Goal: Task Accomplishment & Management: Manage account settings

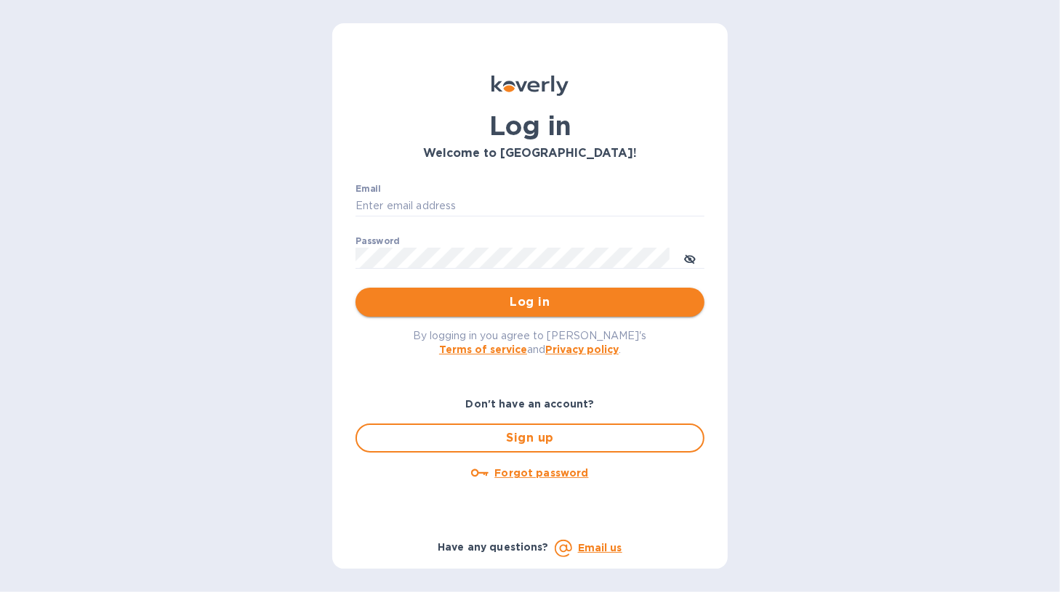
type input "sgbraman@aol.com"
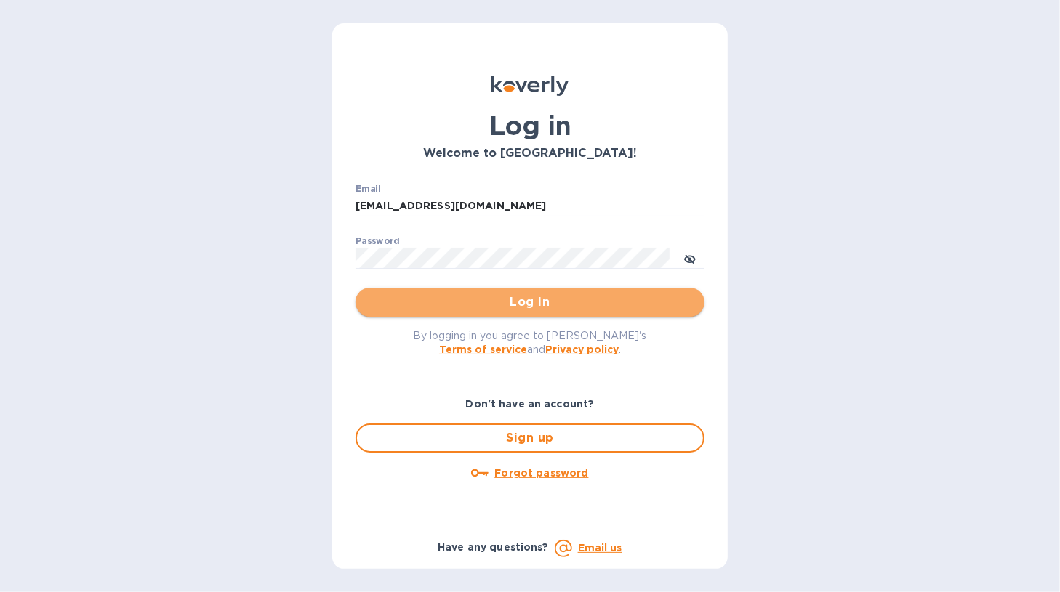
click at [374, 300] on span "Log in" at bounding box center [530, 302] width 326 height 17
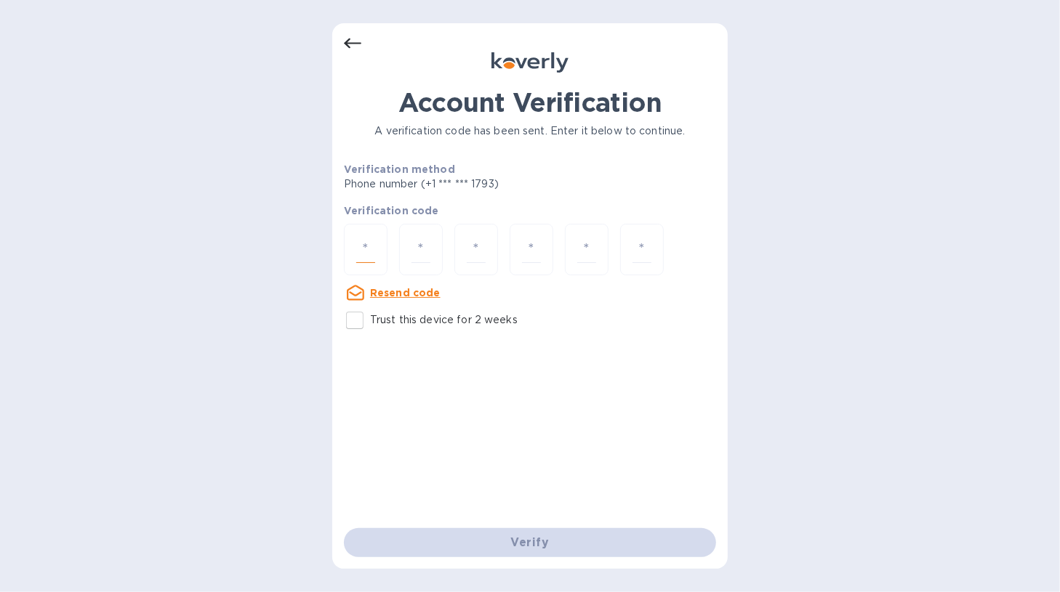
click at [358, 245] on input "number" at bounding box center [365, 249] width 19 height 27
type input "5"
type input "9"
type input "7"
type input "0"
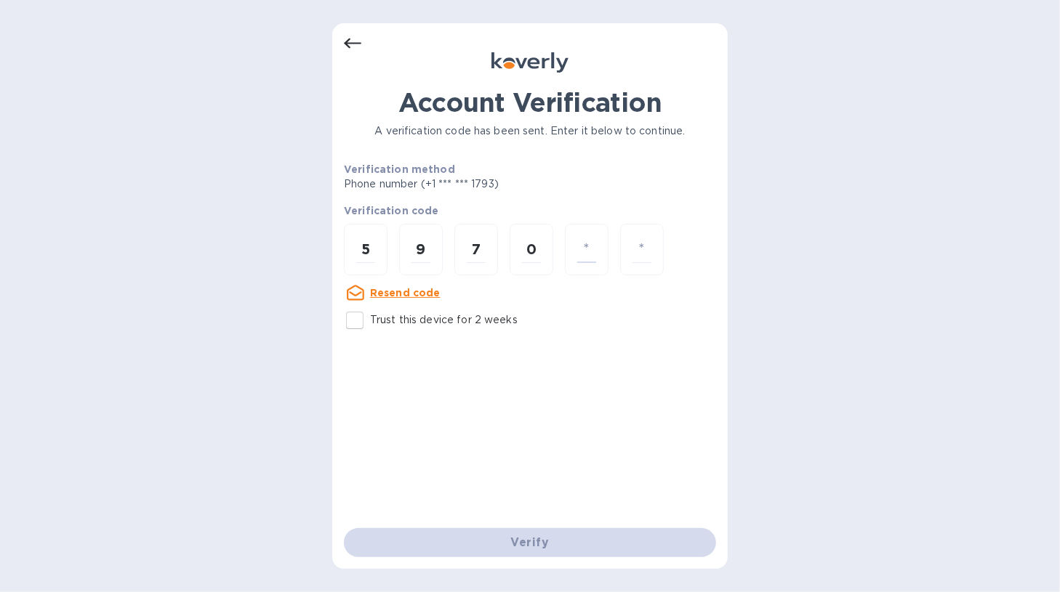
type input "0"
type input "6"
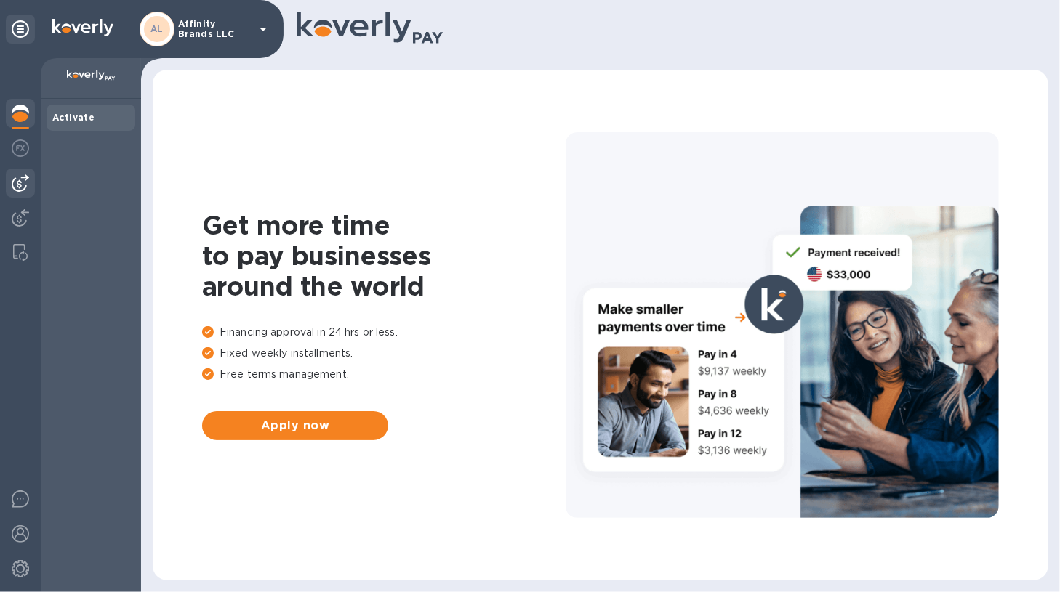
click at [22, 190] on img at bounding box center [20, 182] width 17 height 17
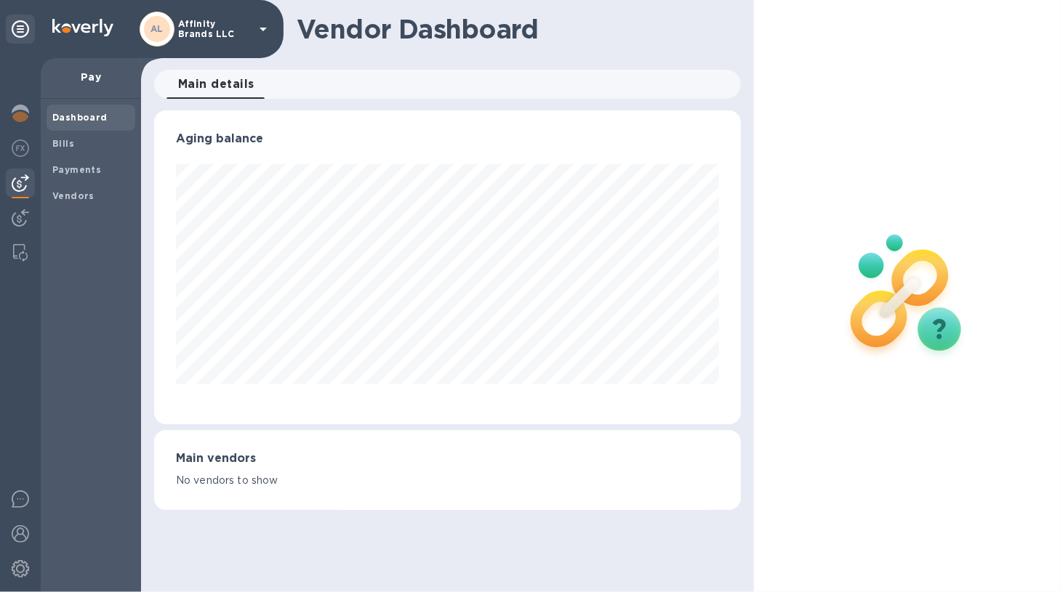
scroll to position [726637, 726370]
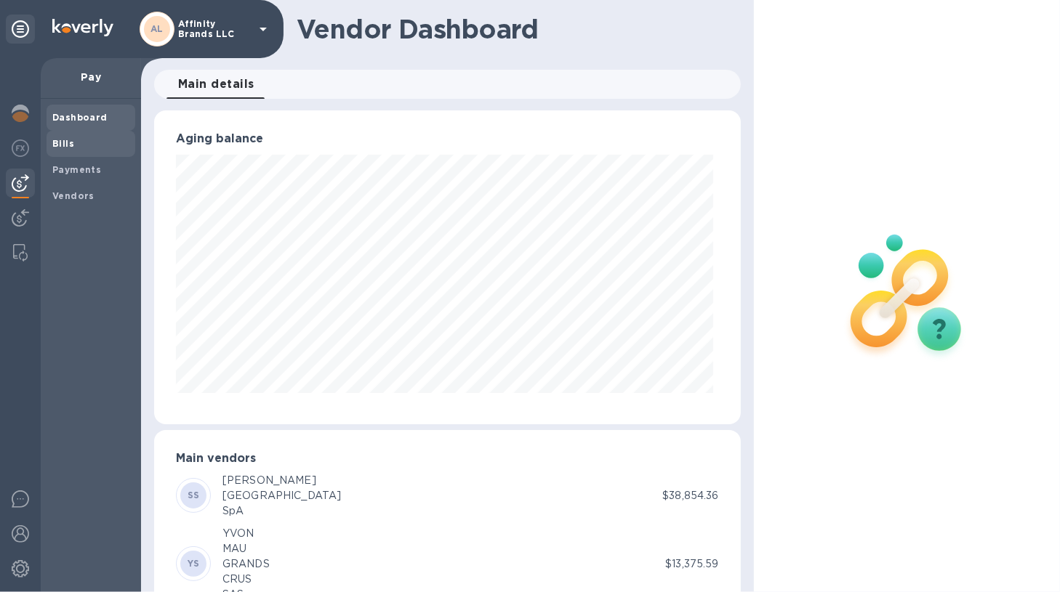
drag, startPoint x: 52, startPoint y: 137, endPoint x: 55, endPoint y: 149, distance: 12.7
click at [55, 149] on span "Bills" at bounding box center [63, 144] width 22 height 15
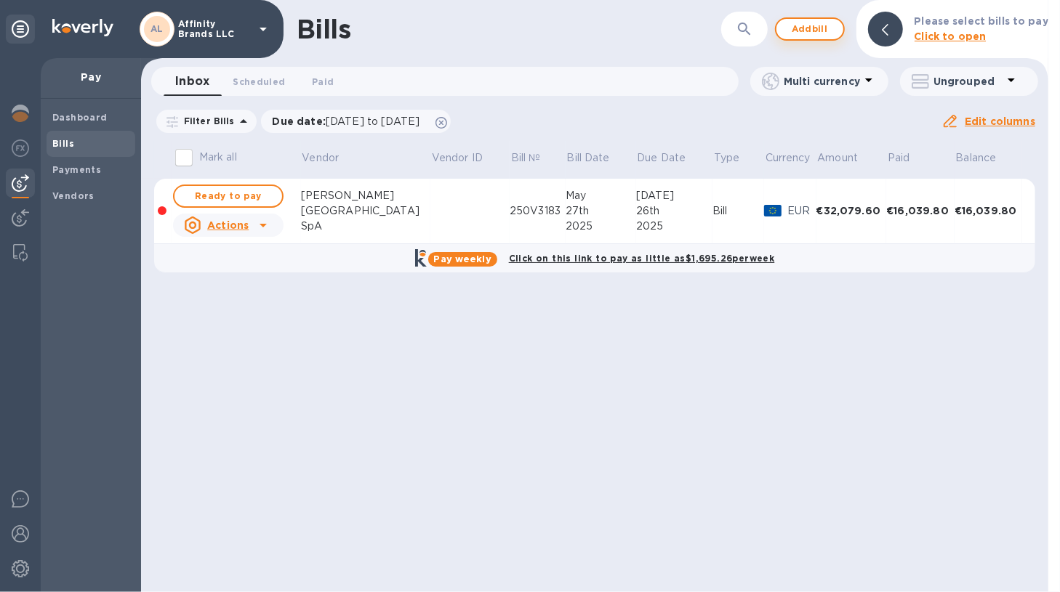
click at [811, 36] on span "Add bill" at bounding box center [810, 28] width 44 height 17
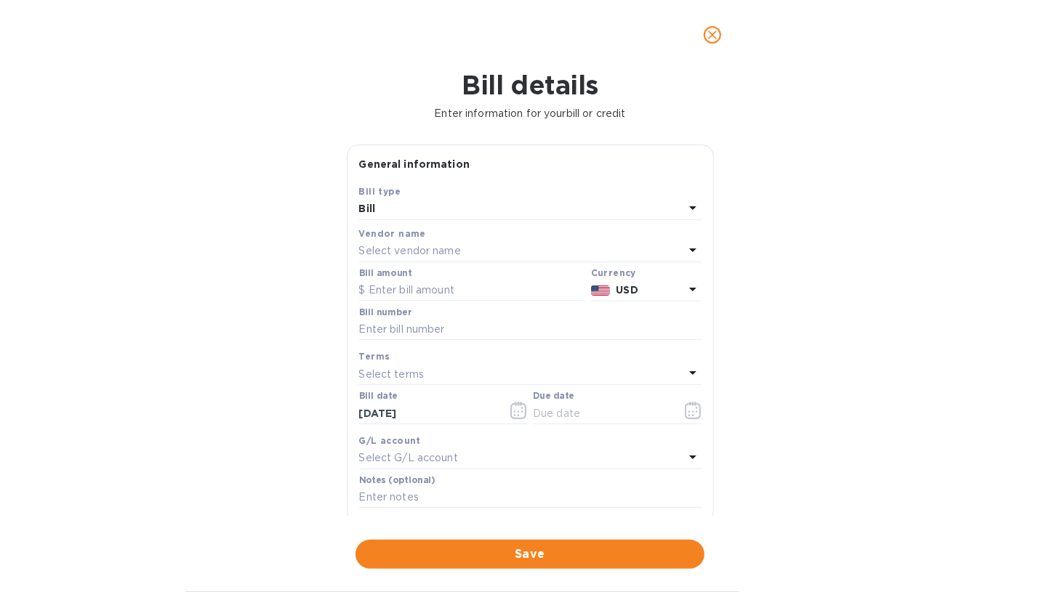
click at [684, 245] on icon at bounding box center [692, 249] width 17 height 17
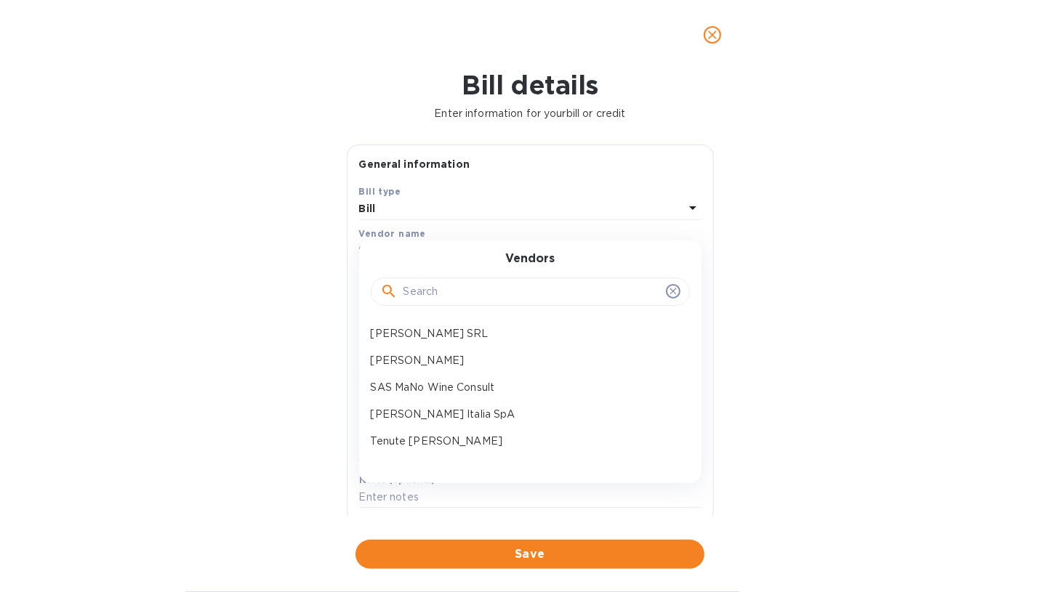
scroll to position [733, 0]
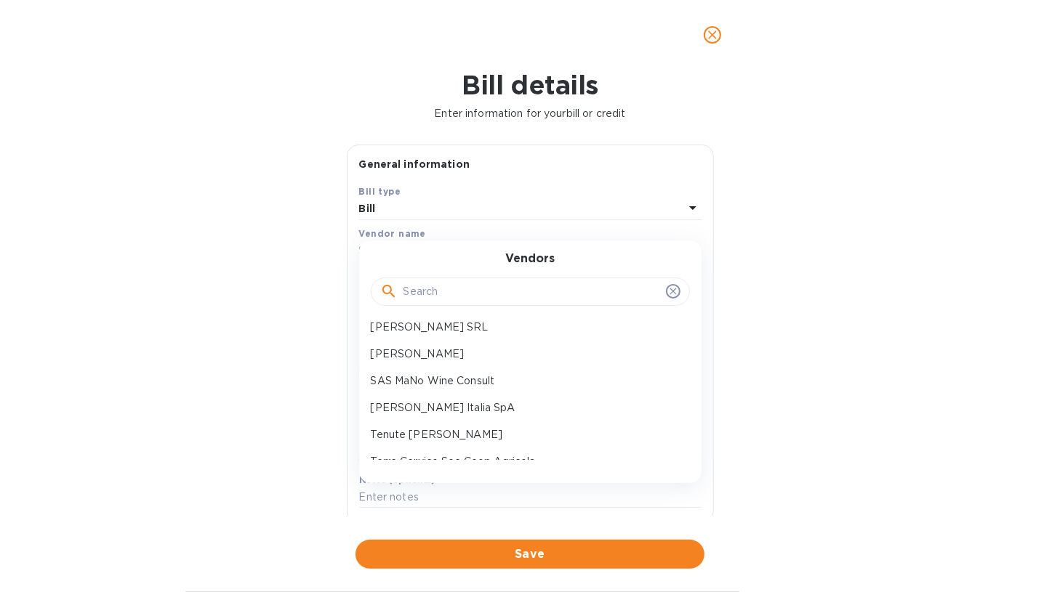
click at [688, 436] on div "ARG Molino SSA Arvi SA Azienda Agricola Pietro Rinaldi SSA BV Vins Sarl Baglio …" at bounding box center [530, 391] width 342 height 140
click at [686, 445] on div "ARG Molino SSA Arvi SA Azienda Agricola Pietro Rinaldi SSA BV Vins Sarl Baglio …" at bounding box center [530, 391] width 342 height 140
click at [678, 459] on div "Vendors ARG Molino SSA Arvi SA Azienda Agricola Pietro Rinaldi SSA BV Vins Sarl…" at bounding box center [530, 362] width 342 height 243
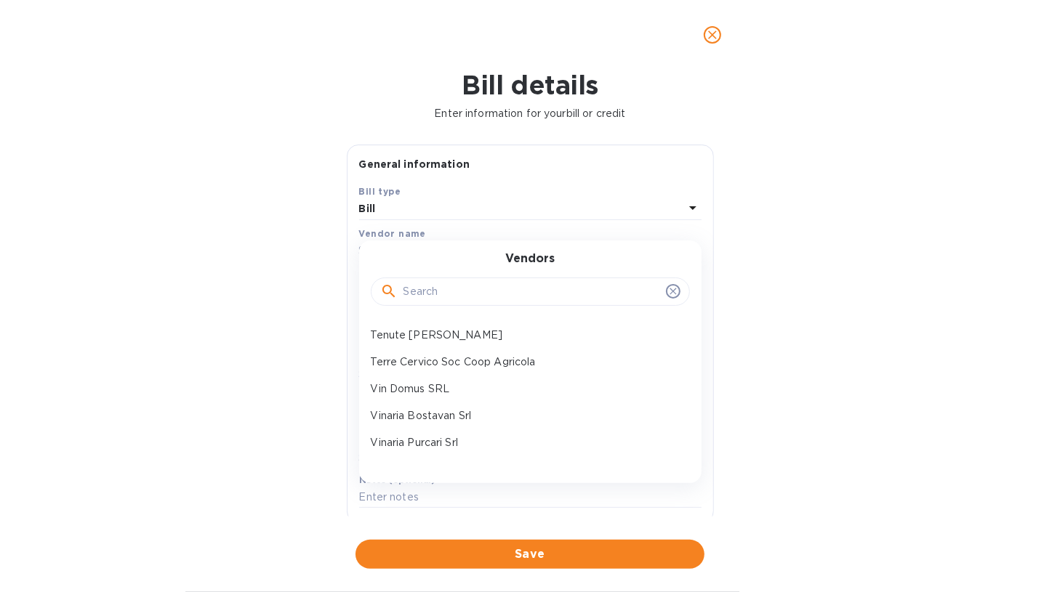
scroll to position [814, 0]
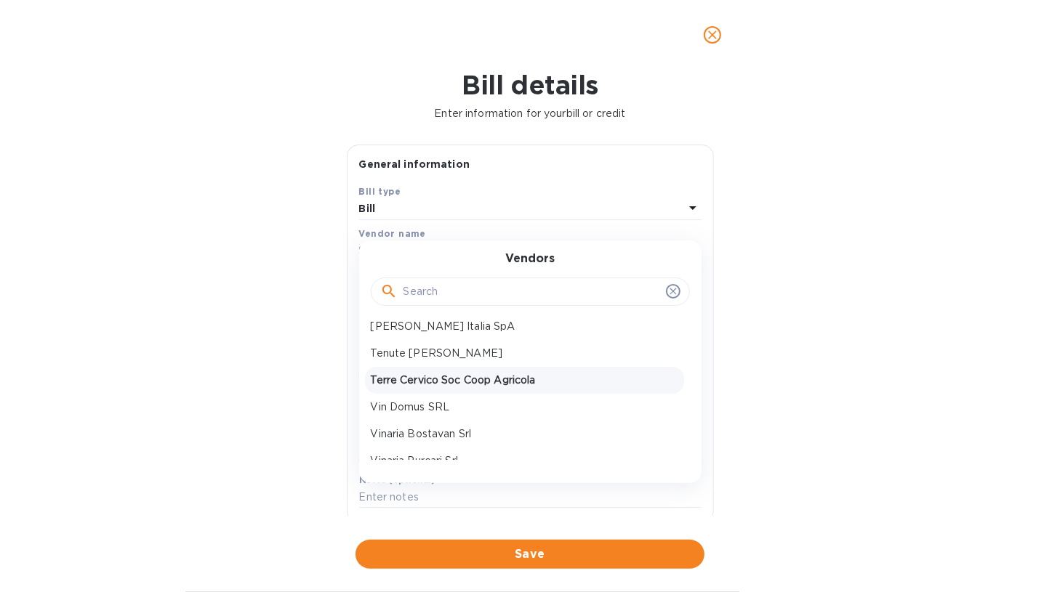
click at [497, 386] on p "Terre Cervico Soc Coop Agricola" at bounding box center [525, 380] width 308 height 15
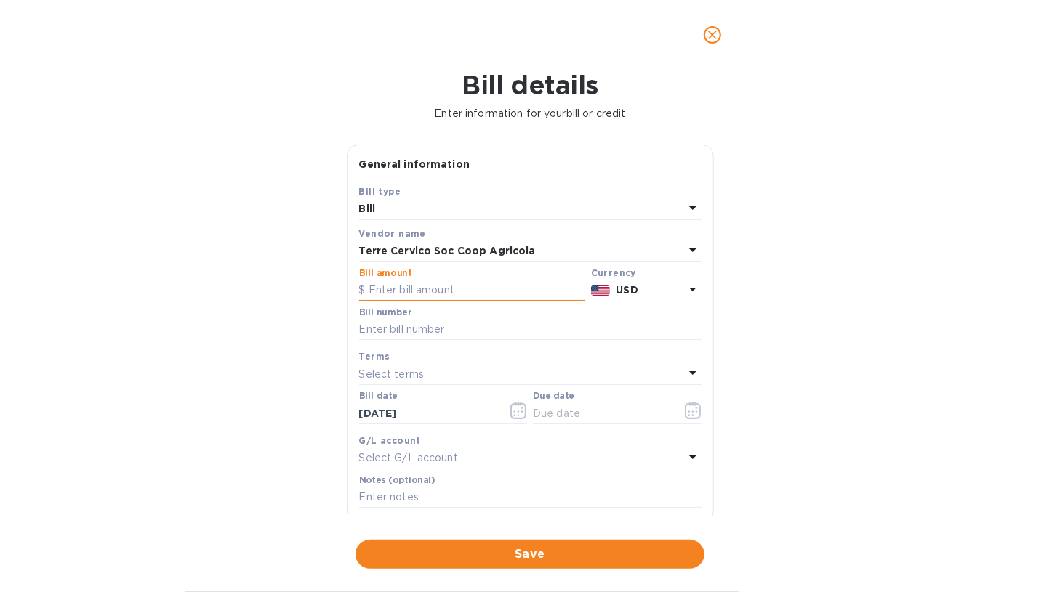
click at [416, 291] on input "text" at bounding box center [472, 291] width 226 height 22
click at [691, 294] on icon at bounding box center [692, 289] width 17 height 17
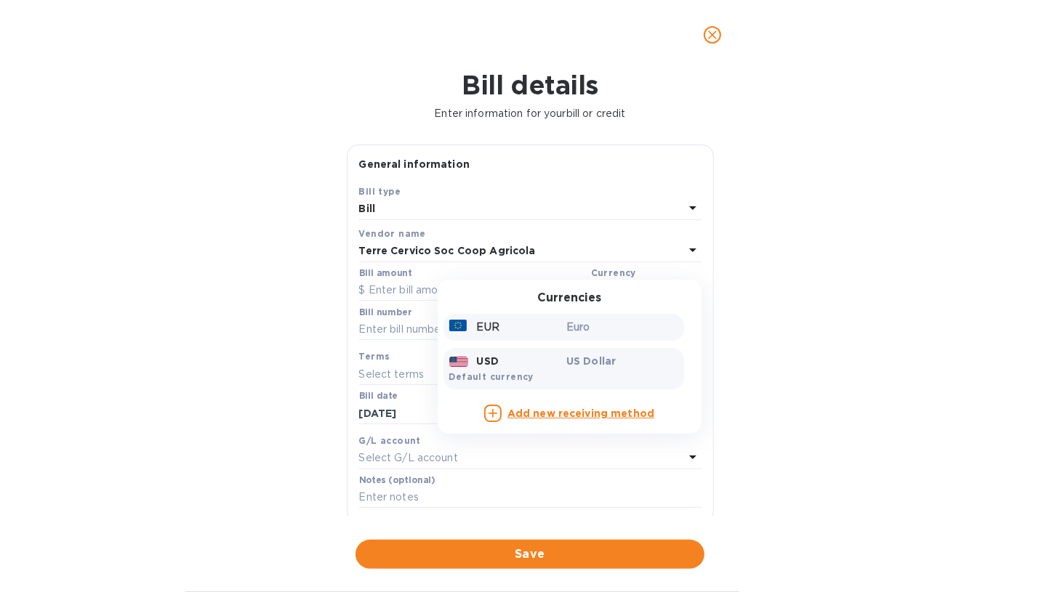
click at [542, 319] on div "EUR" at bounding box center [505, 327] width 118 height 21
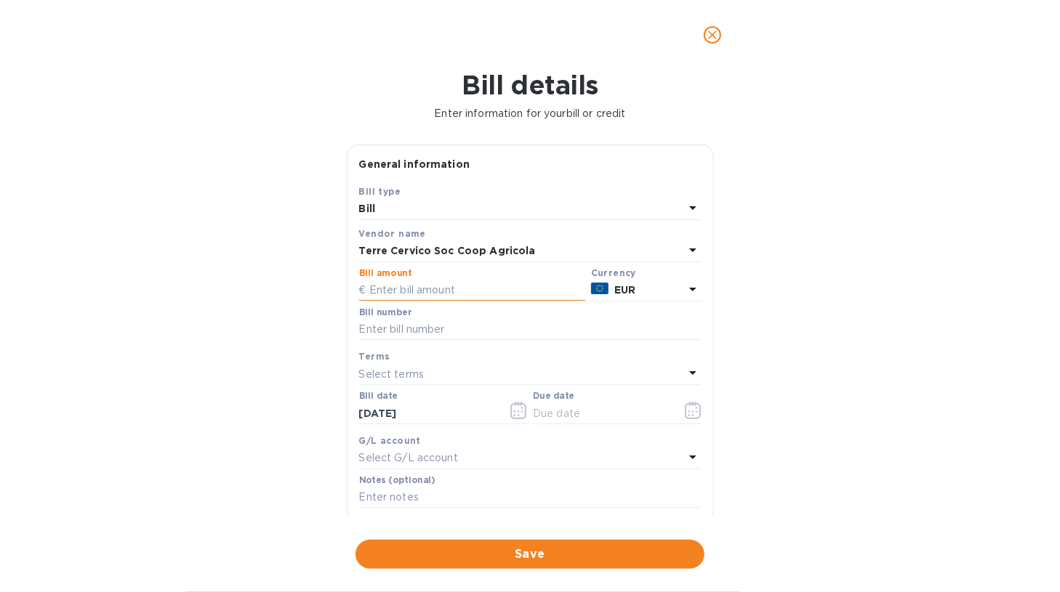
click at [488, 292] on input "text" at bounding box center [472, 291] width 226 height 22
type input "23,355.00"
click at [435, 324] on input "text" at bounding box center [530, 330] width 342 height 22
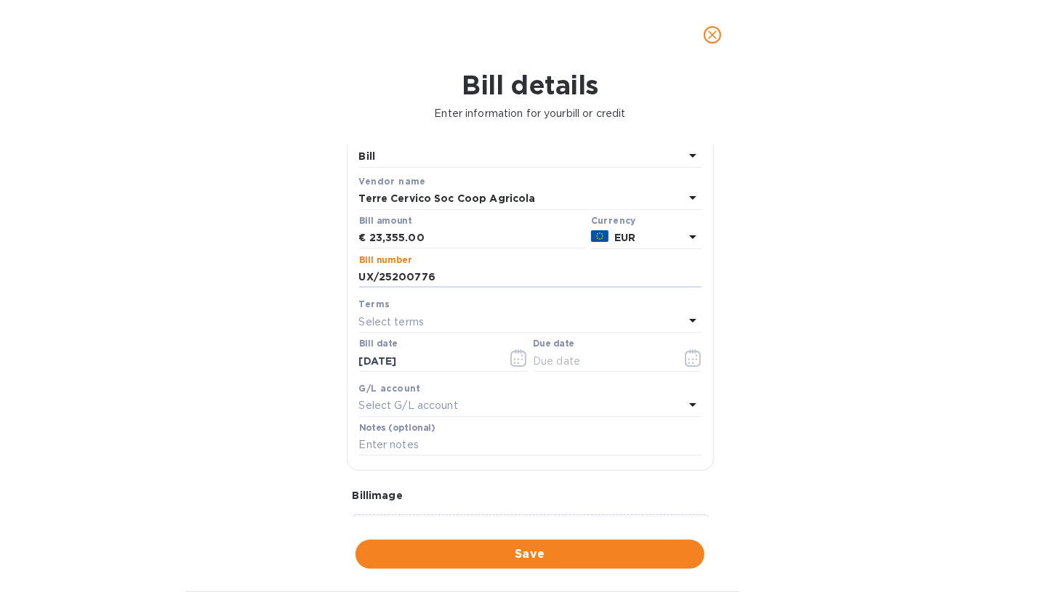
scroll to position [73, 0]
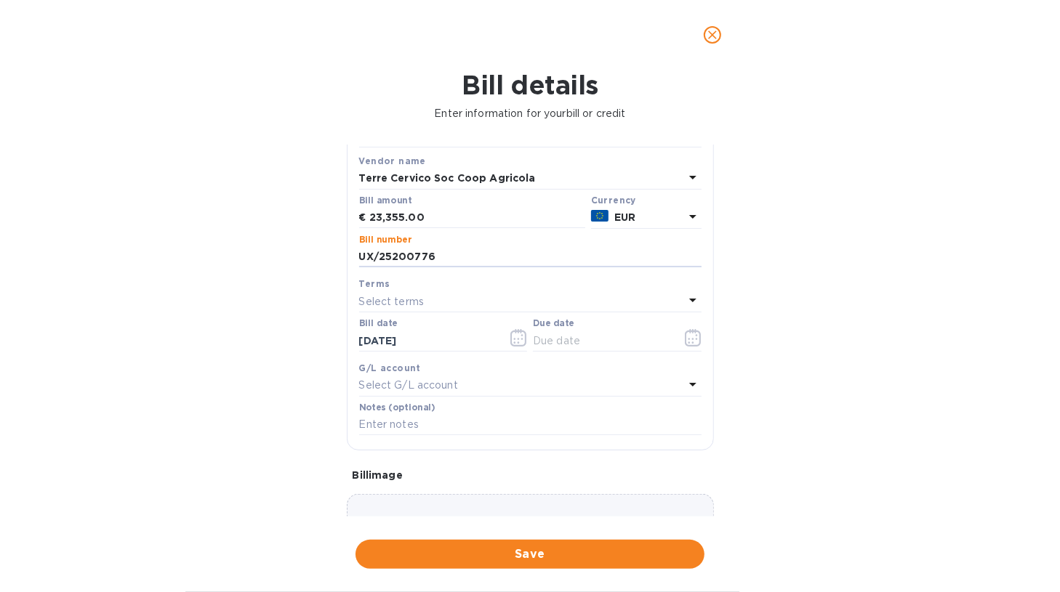
type input "UX/25200776"
click at [690, 303] on icon at bounding box center [692, 300] width 17 height 17
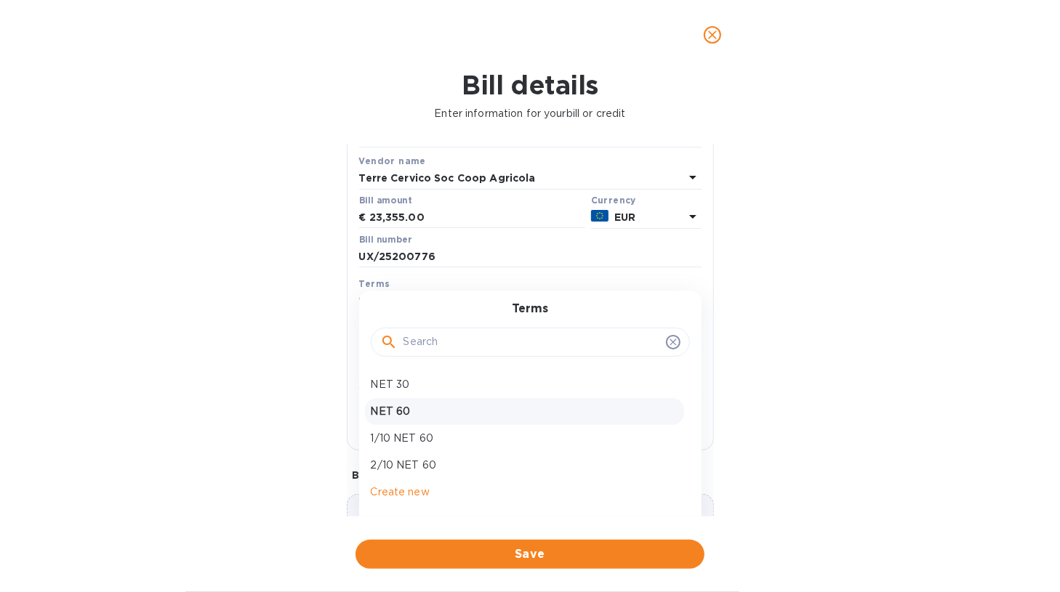
click at [538, 404] on p "NET 60" at bounding box center [525, 411] width 308 height 15
type input "11/20/2025"
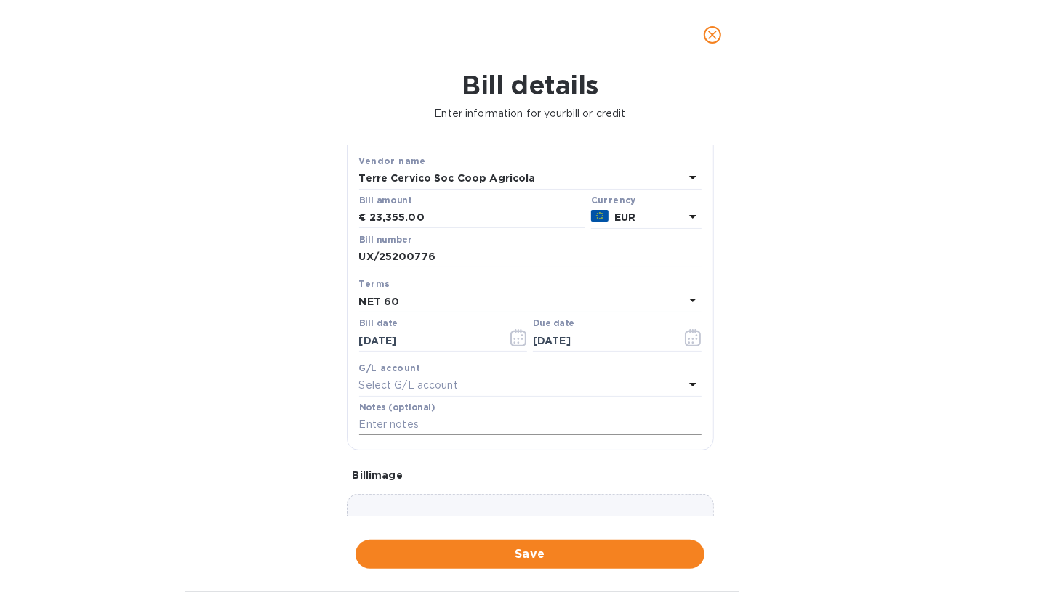
click at [414, 434] on input "text" at bounding box center [530, 425] width 342 height 22
type input "Affinity Brands - Invoice UX/25200776"
click at [652, 553] on span "Save" at bounding box center [530, 554] width 326 height 17
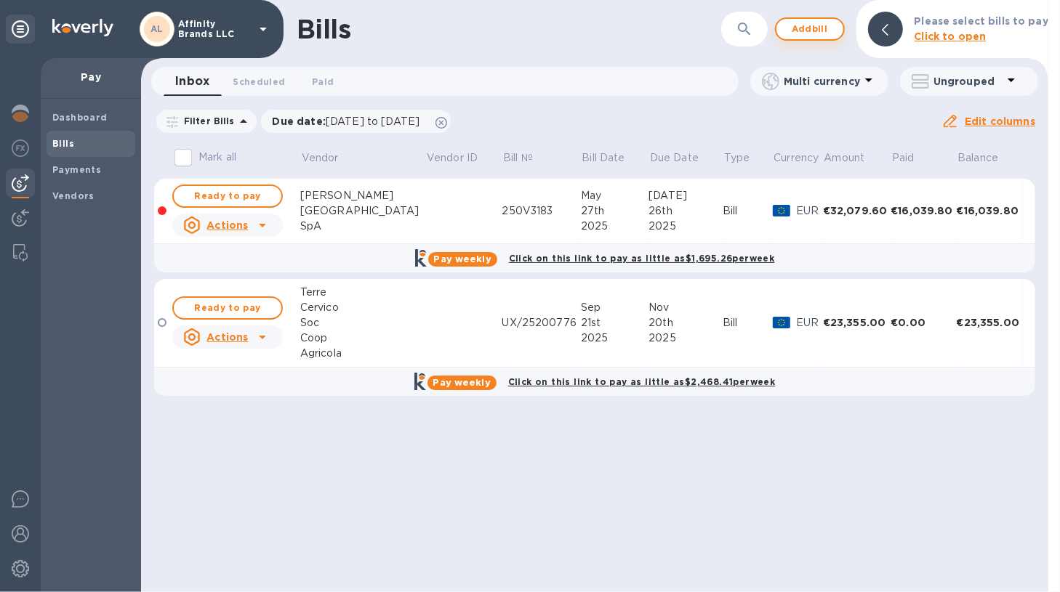
click at [795, 25] on span "Add bill" at bounding box center [810, 28] width 44 height 17
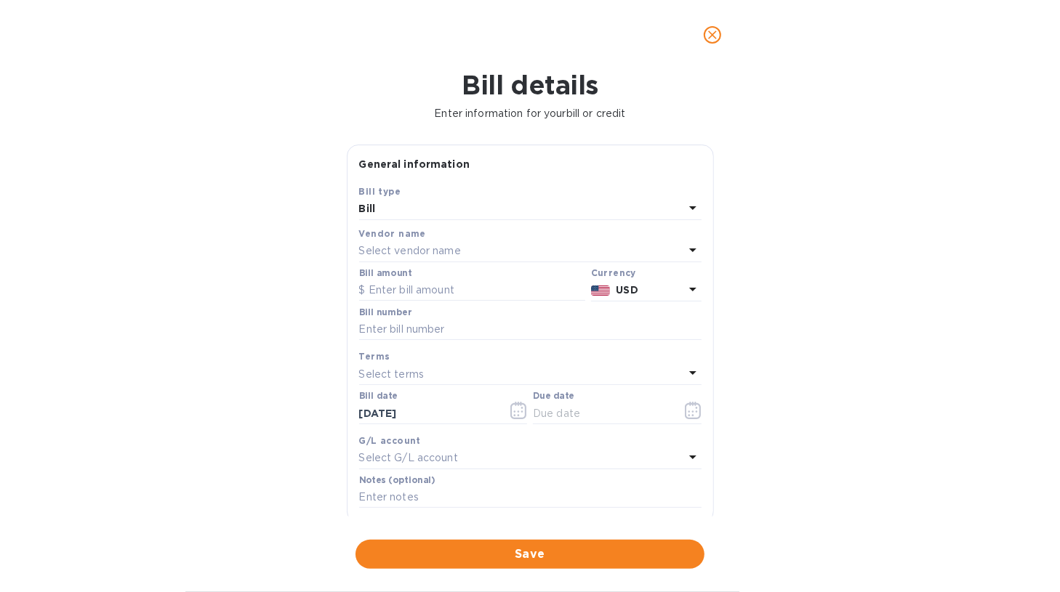
click at [684, 244] on icon at bounding box center [692, 249] width 17 height 17
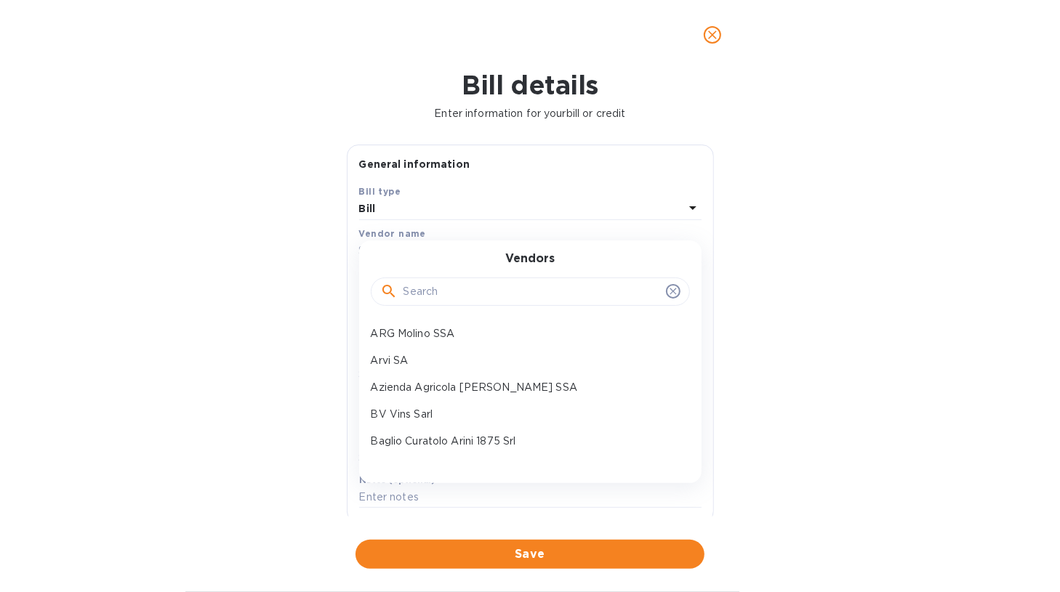
click at [684, 423] on div "ARG Molino SSA Arvi SA Azienda Agricola Pietro Rinaldi SSA BV Vins Sarl Baglio …" at bounding box center [530, 391] width 342 height 140
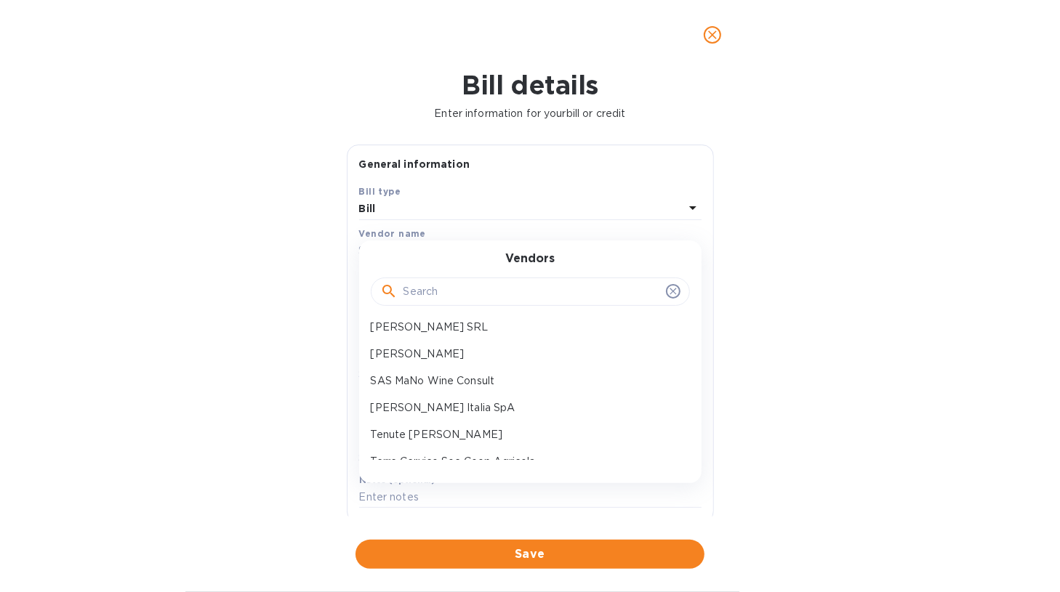
scroll to position [855, 0]
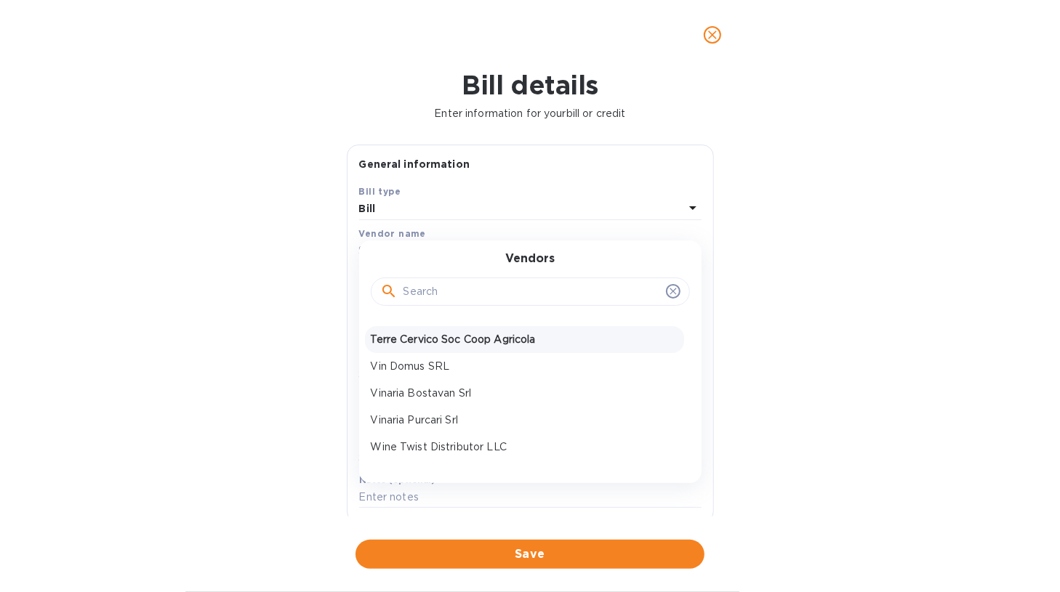
click at [437, 346] on p "Terre Cervico Soc Coop Agricola" at bounding box center [525, 339] width 308 height 15
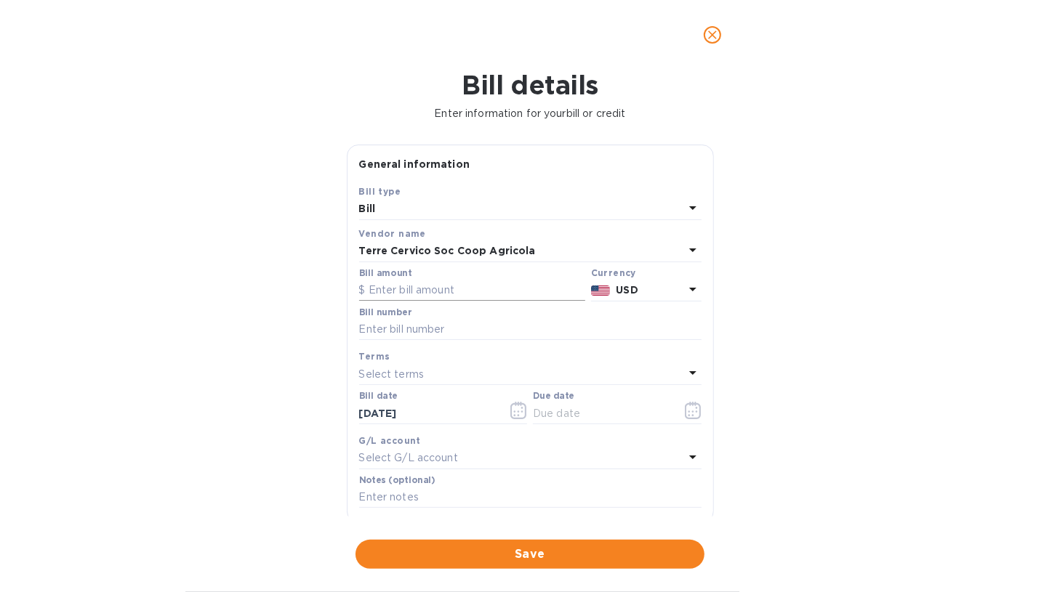
click at [432, 284] on input "text" at bounding box center [472, 291] width 226 height 22
type input "21,483.00"
click at [690, 286] on icon at bounding box center [692, 289] width 17 height 17
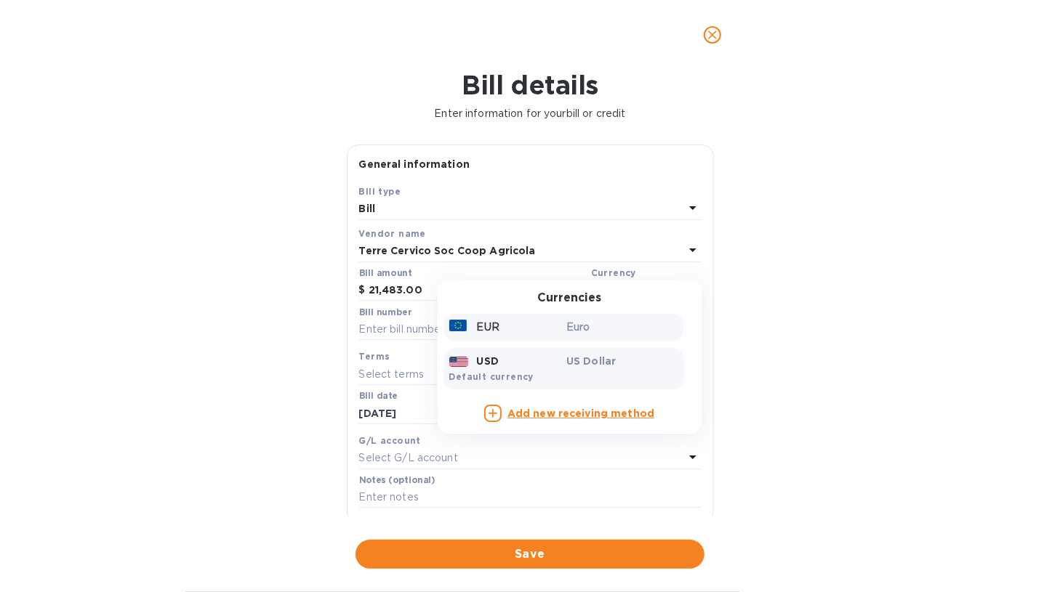
click at [579, 329] on p "Euro" at bounding box center [622, 327] width 112 height 15
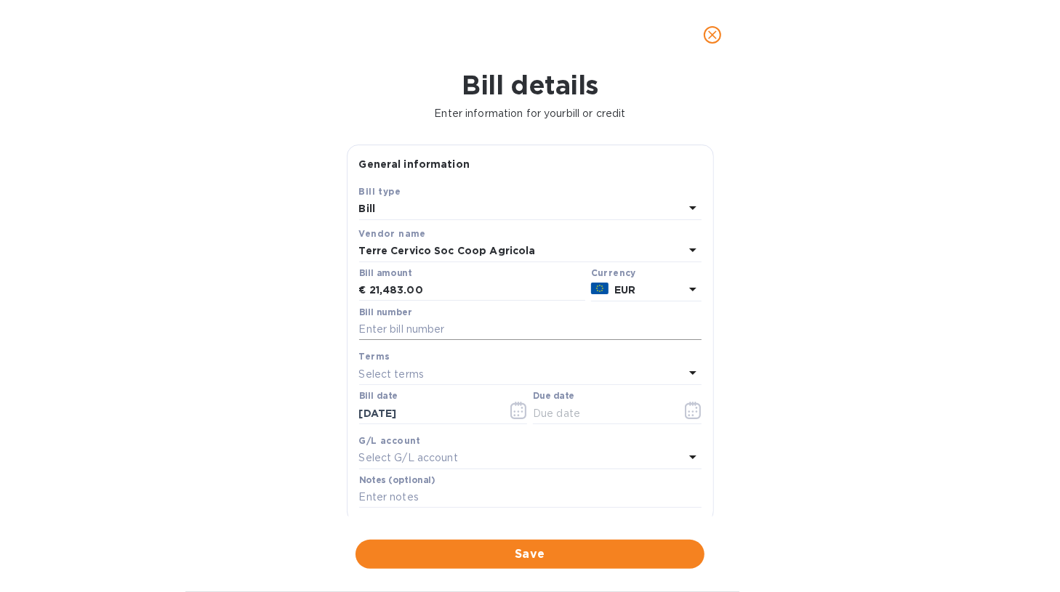
click at [445, 329] on input "text" at bounding box center [530, 330] width 342 height 22
type input "UX/25200723"
click at [689, 373] on icon at bounding box center [692, 373] width 7 height 4
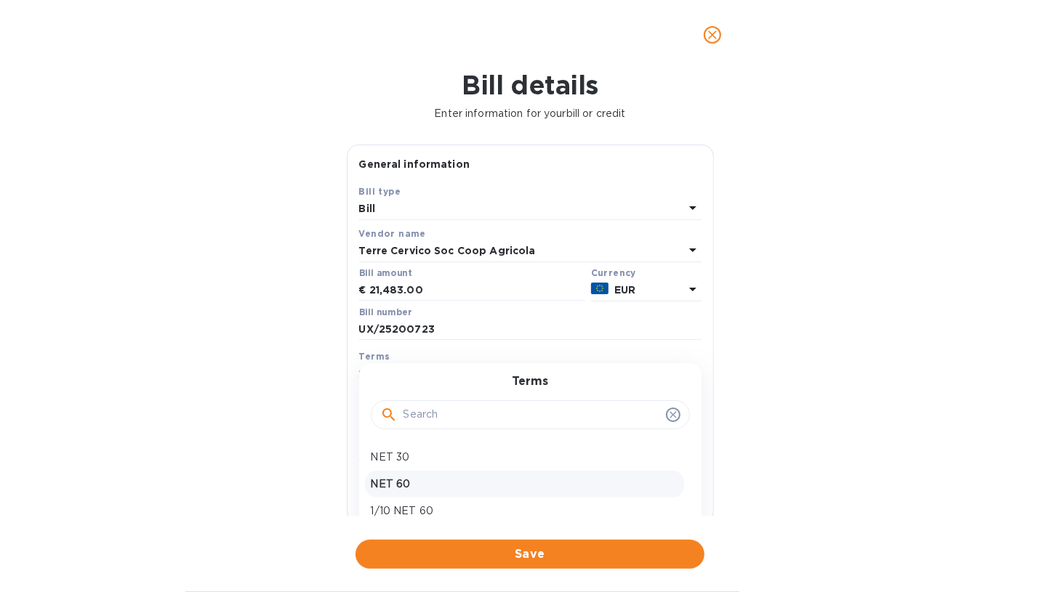
click at [576, 477] on p "NET 60" at bounding box center [525, 484] width 308 height 15
type input "11/20/2025"
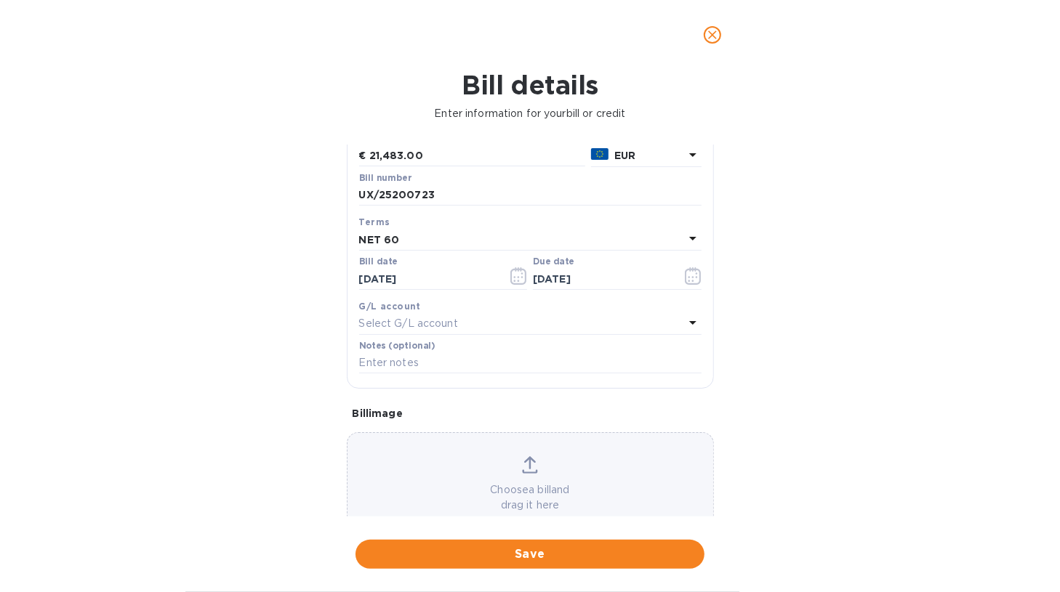
scroll to position [172, 0]
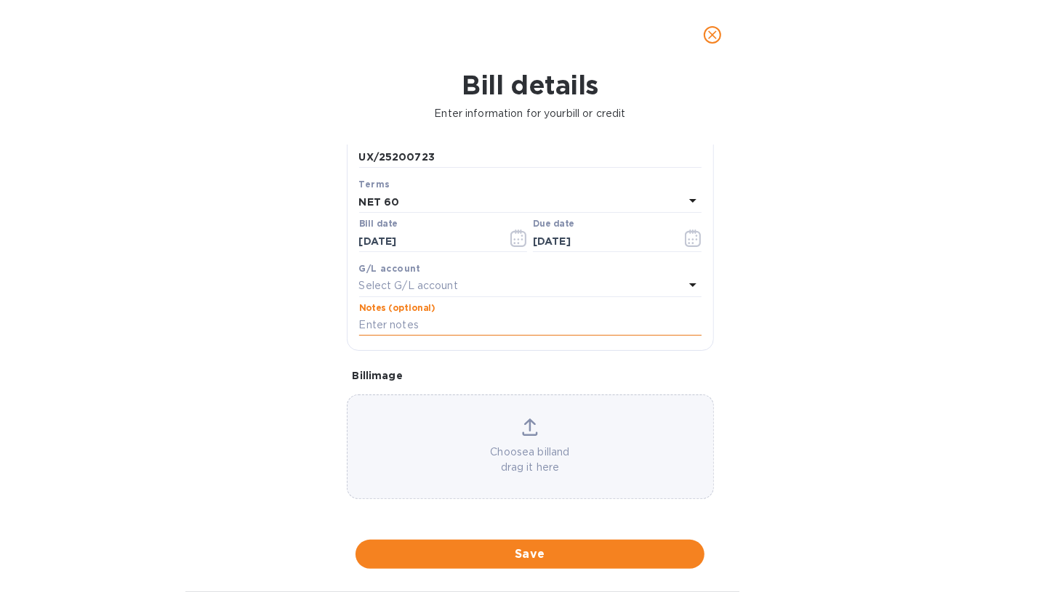
click at [511, 330] on input "text" at bounding box center [530, 326] width 342 height 22
type input "Affinity Brands - Invoice UX/25200723"
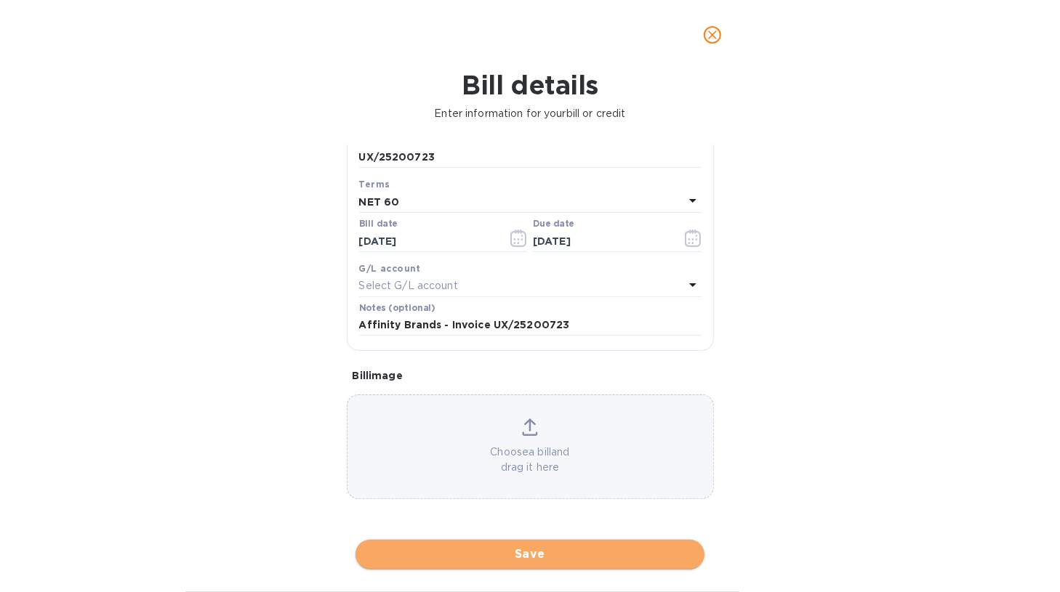
click at [608, 546] on span "Save" at bounding box center [530, 554] width 326 height 17
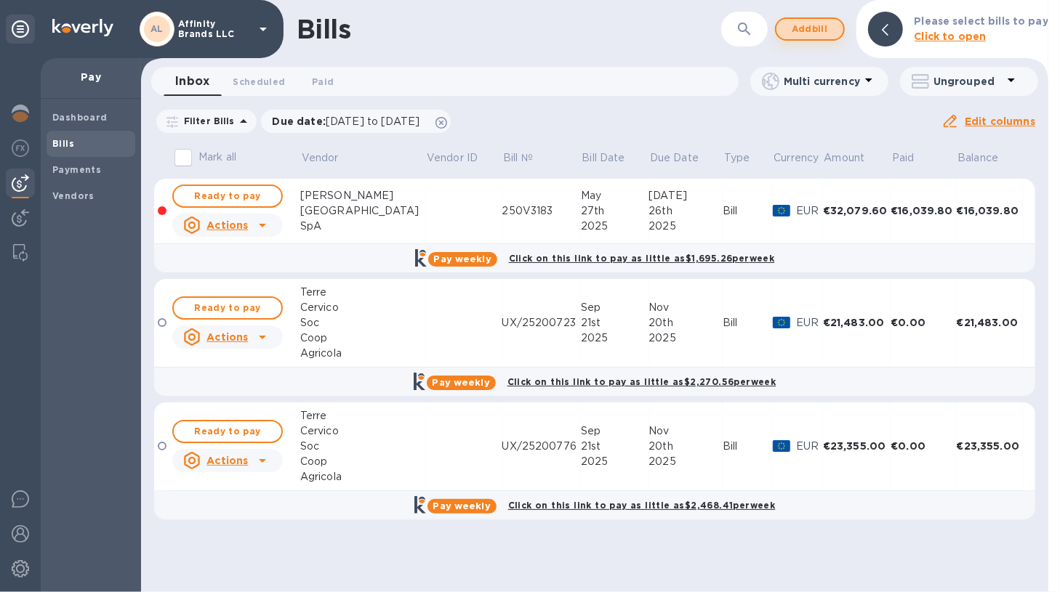
click at [837, 31] on button "Add bill" at bounding box center [810, 28] width 70 height 23
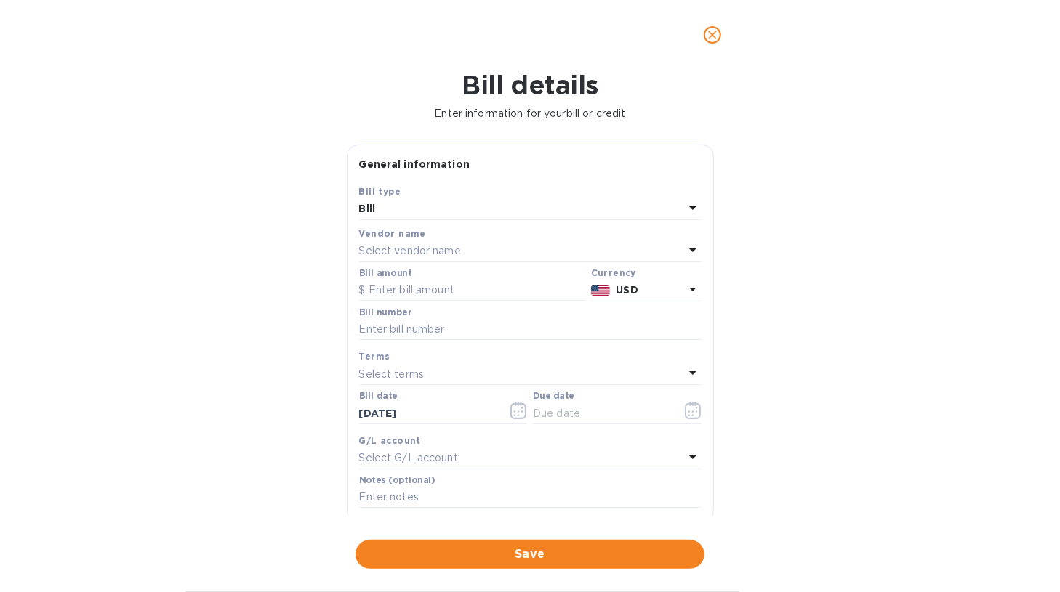
click at [689, 250] on icon at bounding box center [692, 251] width 7 height 4
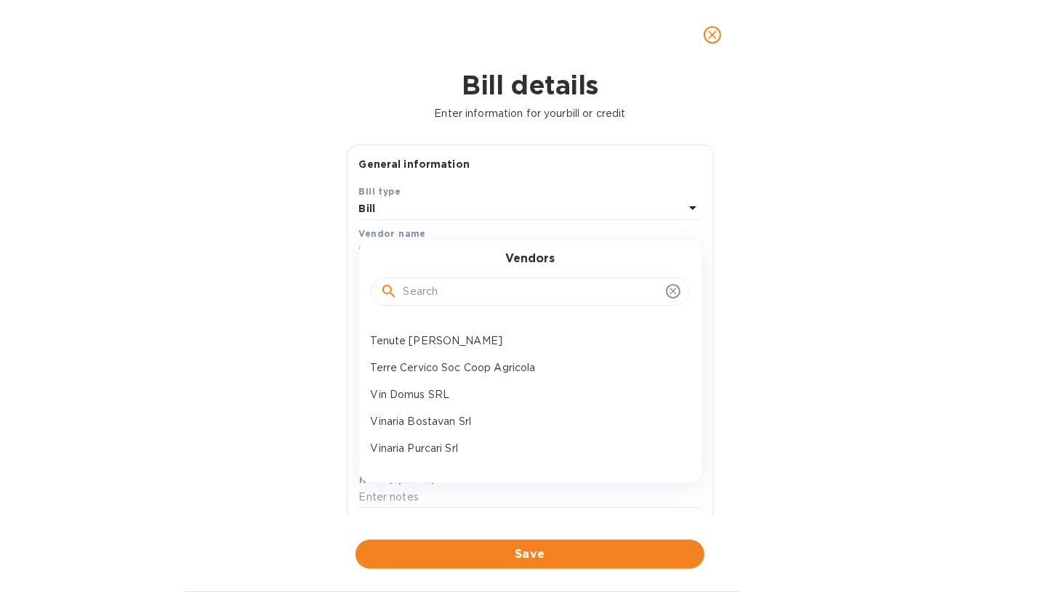
scroll to position [855, 0]
click at [510, 344] on p "Terre Cervico Soc Coop Agricola" at bounding box center [525, 339] width 308 height 15
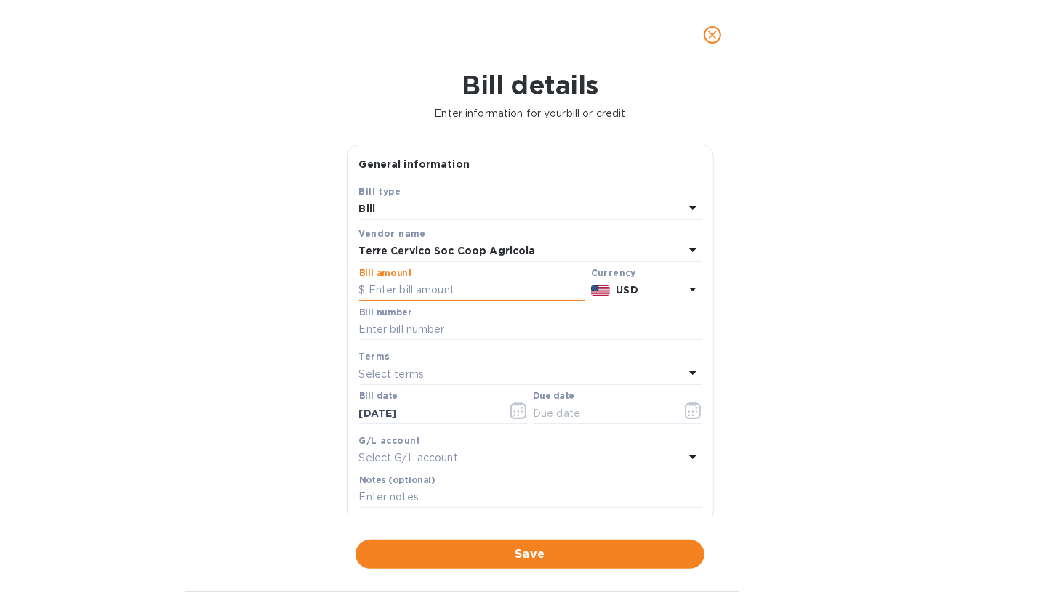
click at [489, 286] on input "text" at bounding box center [472, 291] width 226 height 22
type input "16,610.85"
click at [689, 289] on icon at bounding box center [692, 290] width 7 height 4
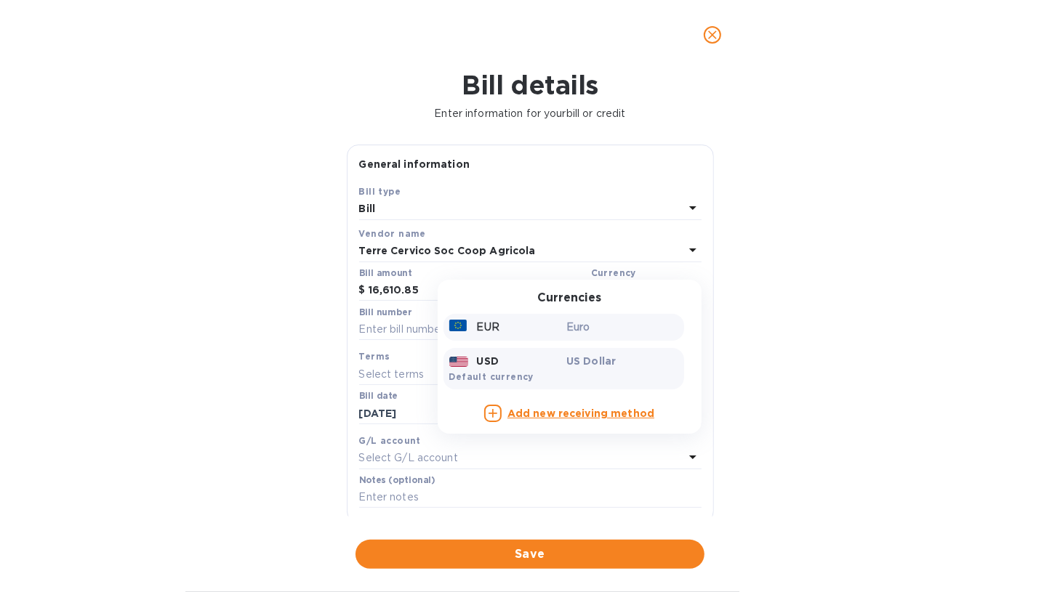
click at [509, 337] on div "EUR" at bounding box center [505, 327] width 118 height 21
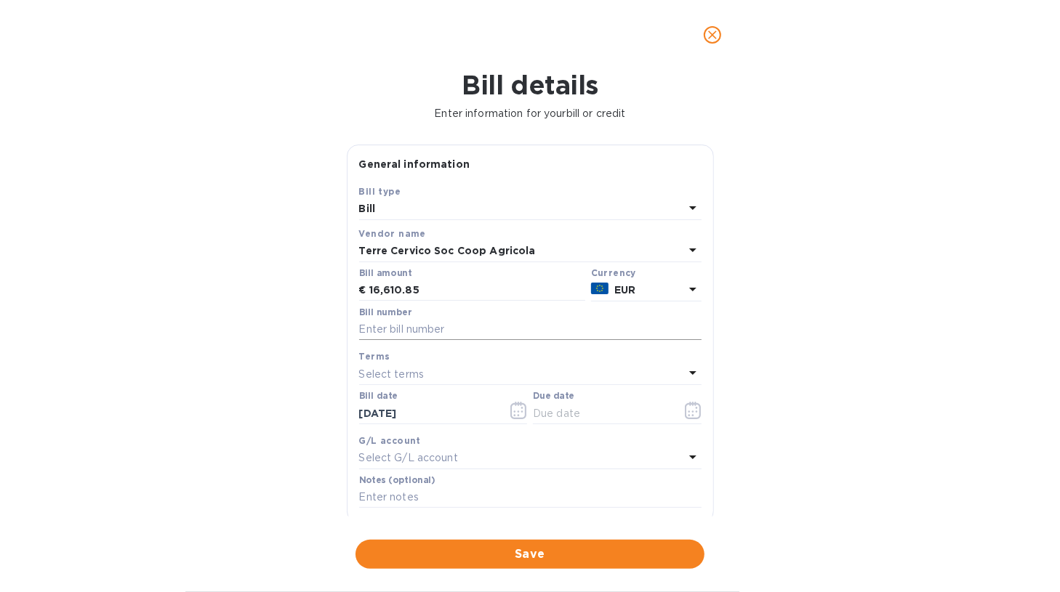
scroll to position [73, 0]
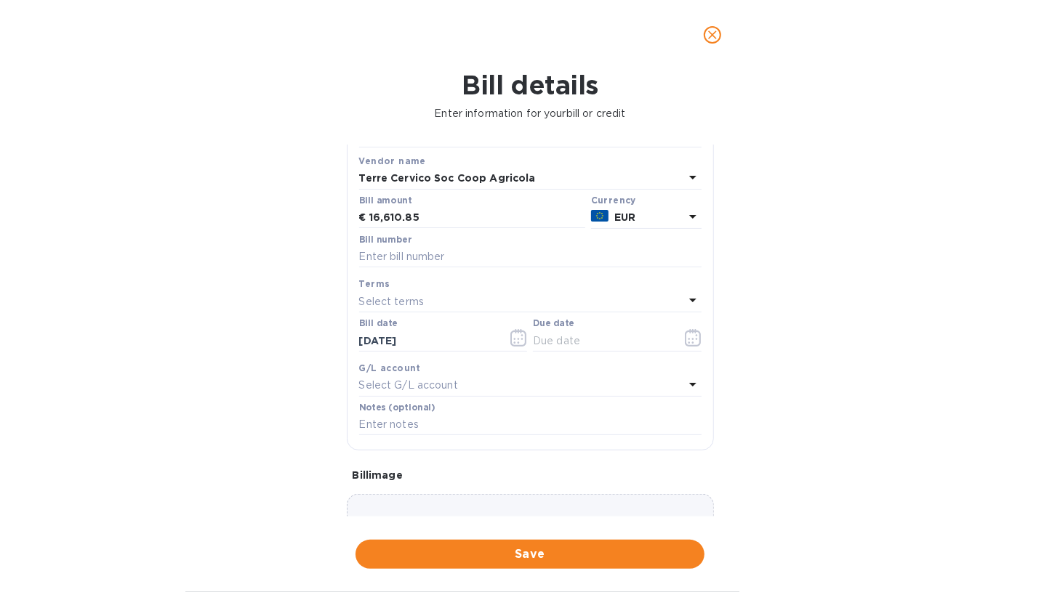
click at [688, 297] on icon at bounding box center [692, 300] width 17 height 17
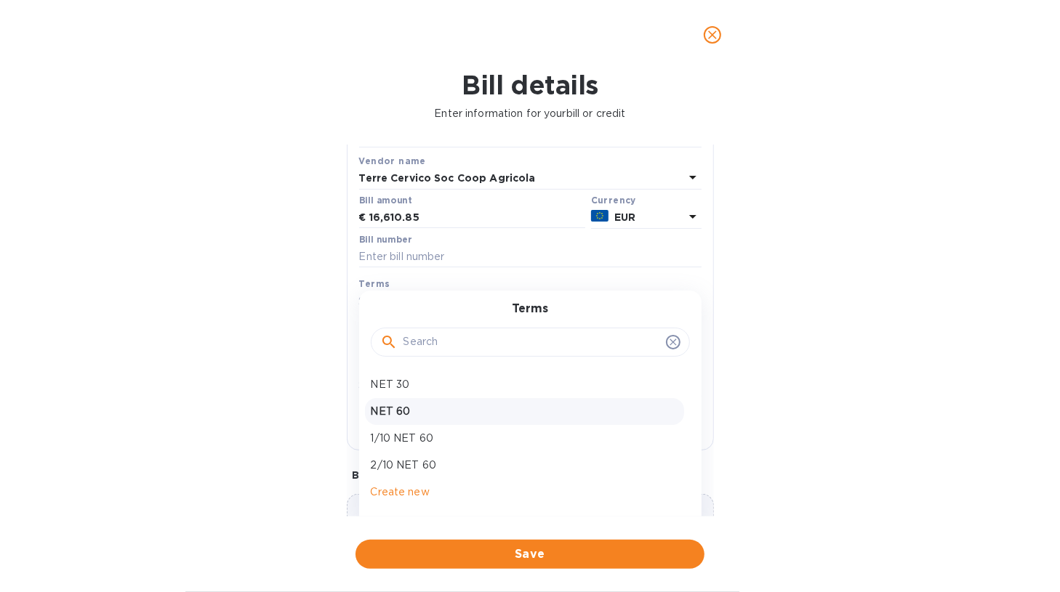
click at [437, 412] on p "NET 60" at bounding box center [525, 411] width 308 height 15
type input "11/20/2025"
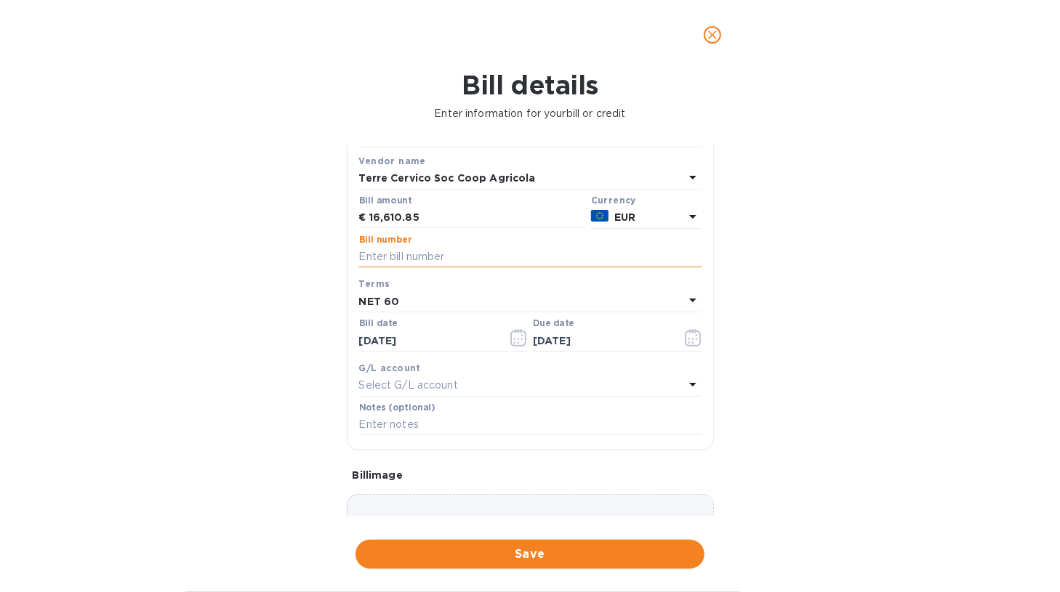
click at [426, 257] on input "text" at bounding box center [530, 257] width 342 height 22
type input "UX/25200876 Less Credit Memo UY/25201430"
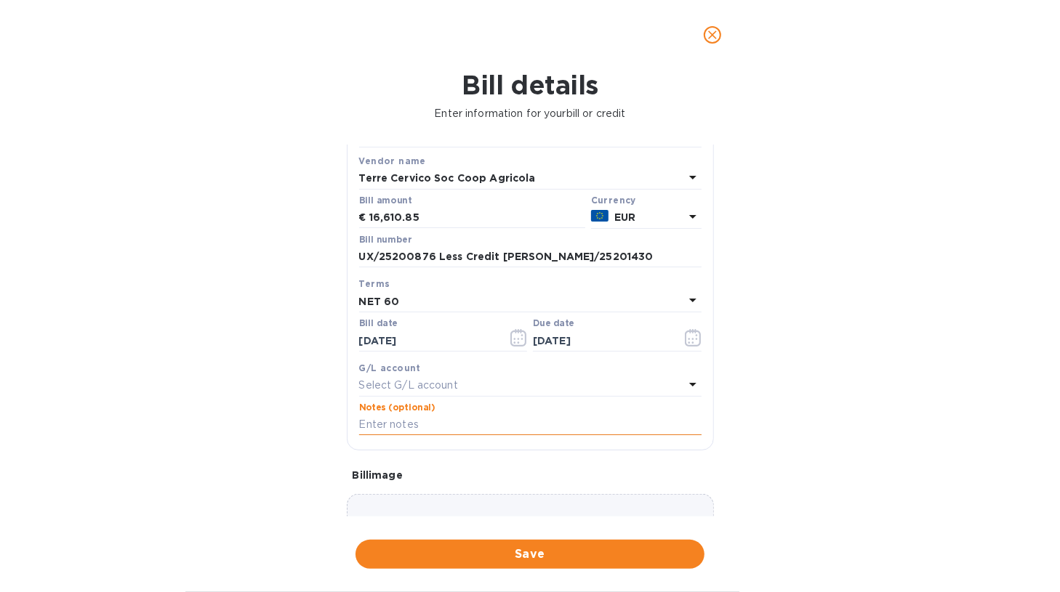
click at [406, 427] on input "text" at bounding box center [530, 425] width 342 height 22
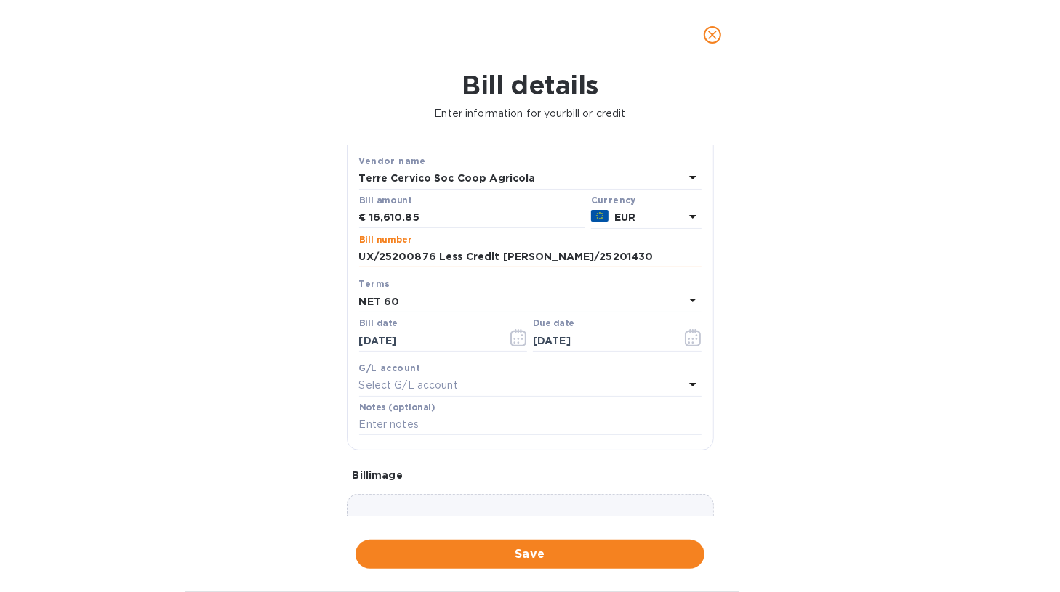
drag, startPoint x: 359, startPoint y: 255, endPoint x: 627, endPoint y: 265, distance: 267.7
click at [627, 265] on input "UX/25200876 Less Credit Memo UY/25201430" at bounding box center [530, 257] width 342 height 22
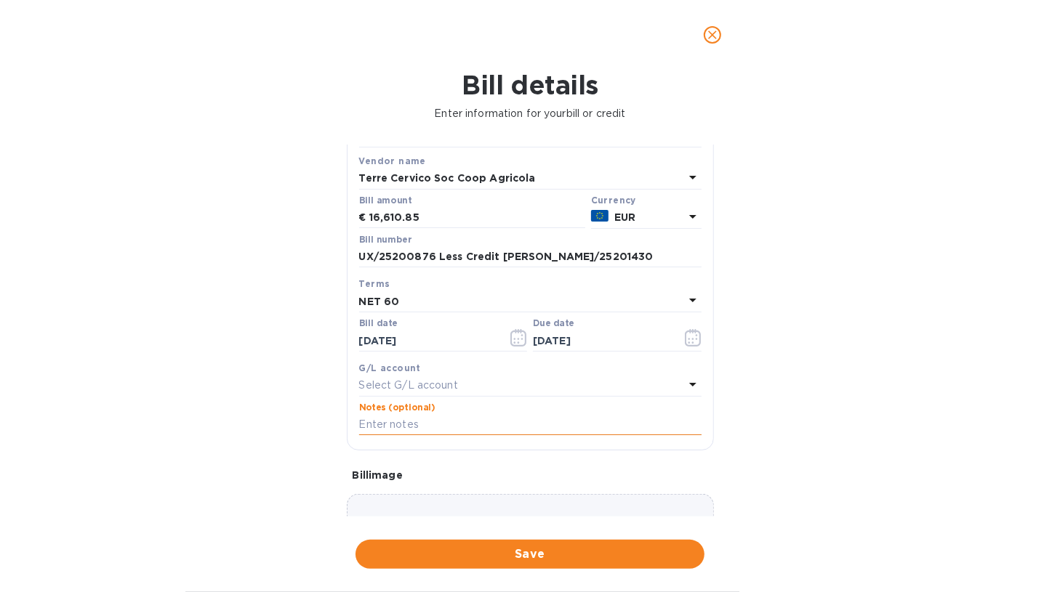
click at [443, 422] on input "text" at bounding box center [530, 425] width 342 height 22
paste input "UX/25200876 Less Credit Memo UY/25201430"
click at [361, 422] on input "UX/25200876 Less Credit Memo UY/25201430" at bounding box center [530, 425] width 342 height 22
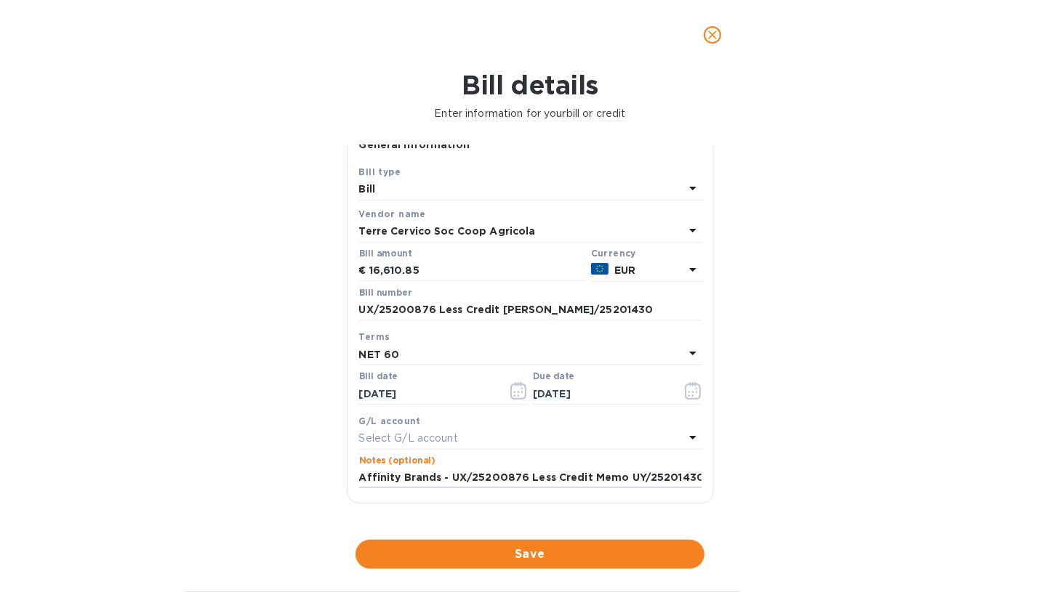
scroll to position [0, 0]
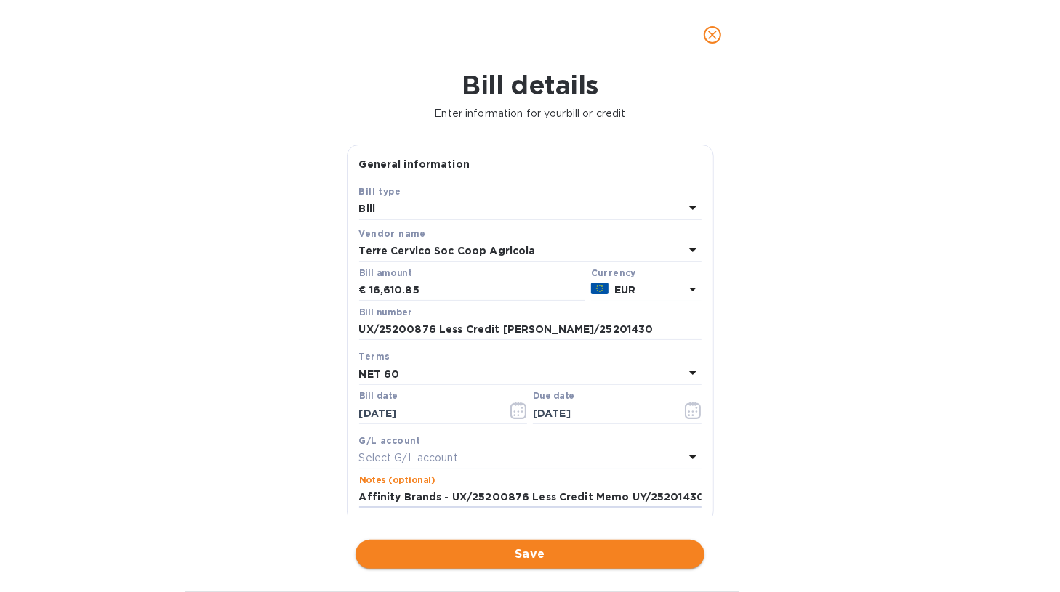
type input "Affinity Brands - UX/25200876 Less Credit Memo UY/25201430"
click at [526, 546] on span "Save" at bounding box center [530, 554] width 326 height 17
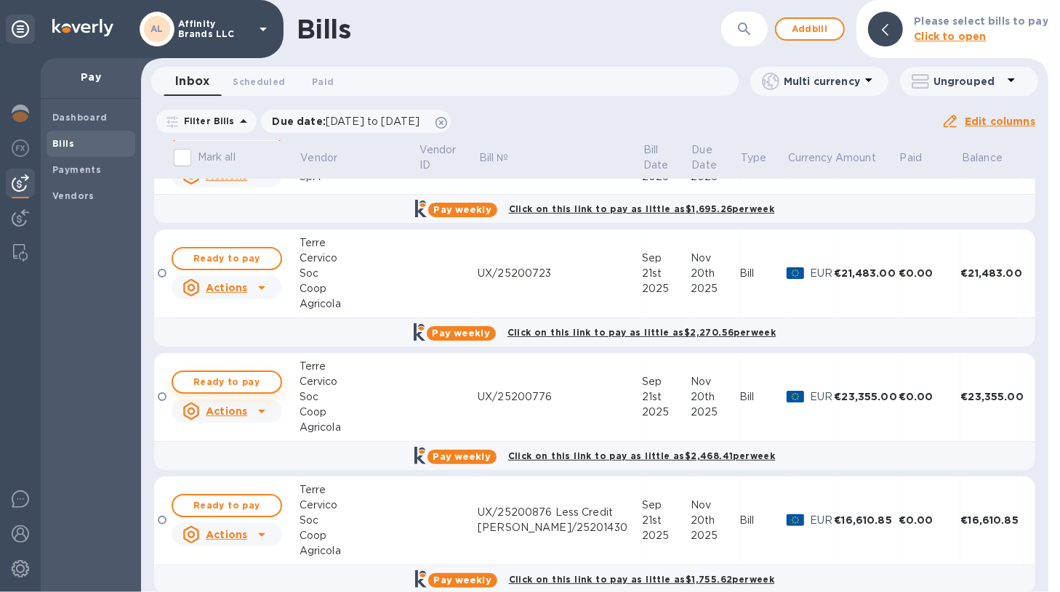
scroll to position [69, 0]
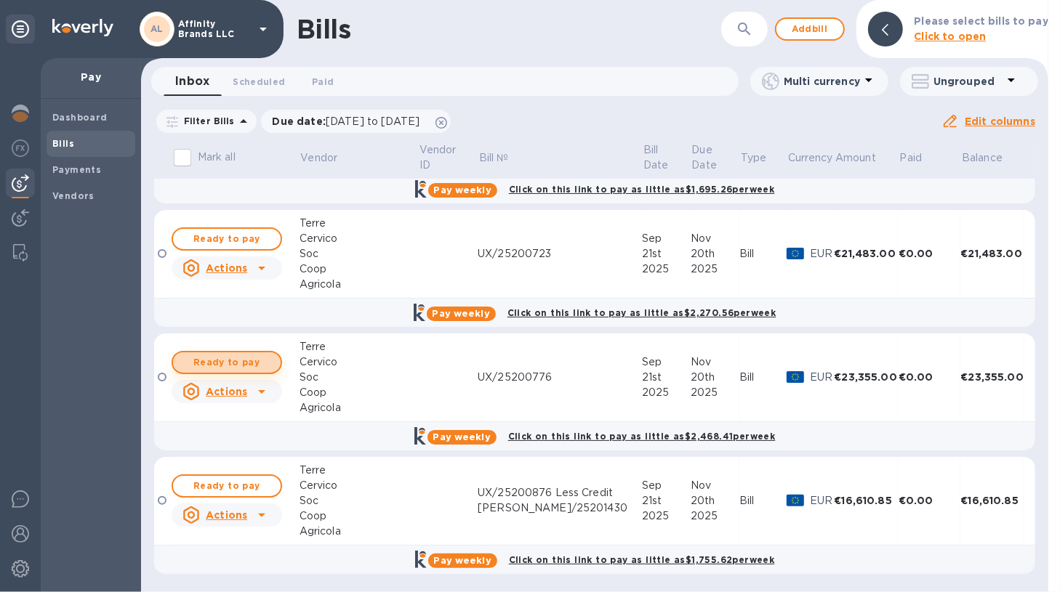
click at [249, 358] on span "Ready to pay" at bounding box center [227, 362] width 84 height 17
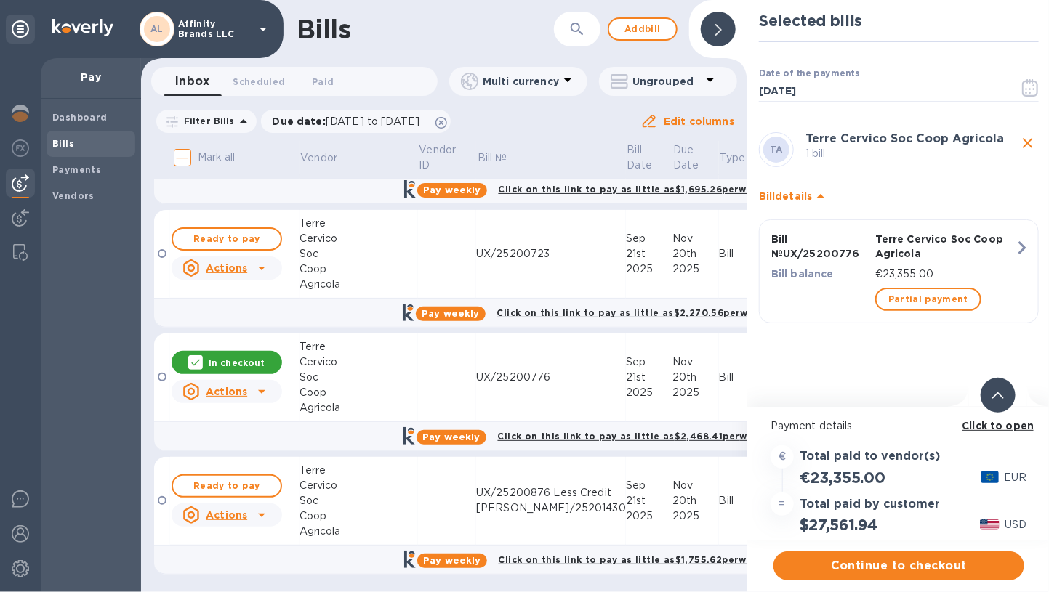
click at [971, 426] on b "Click to open" at bounding box center [998, 426] width 72 height 12
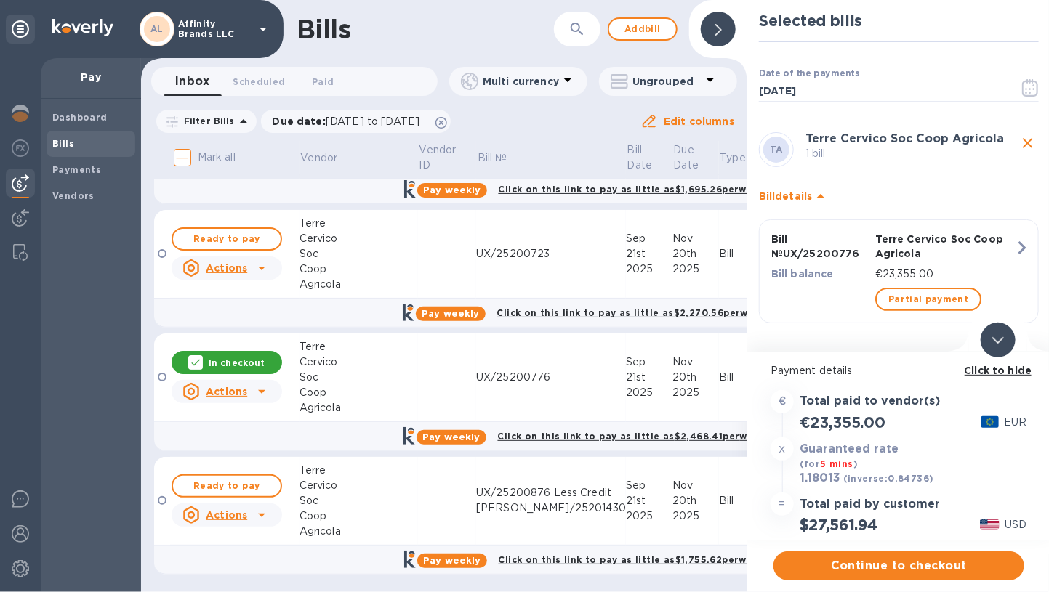
click at [978, 367] on b "Click to hide" at bounding box center [999, 371] width 68 height 12
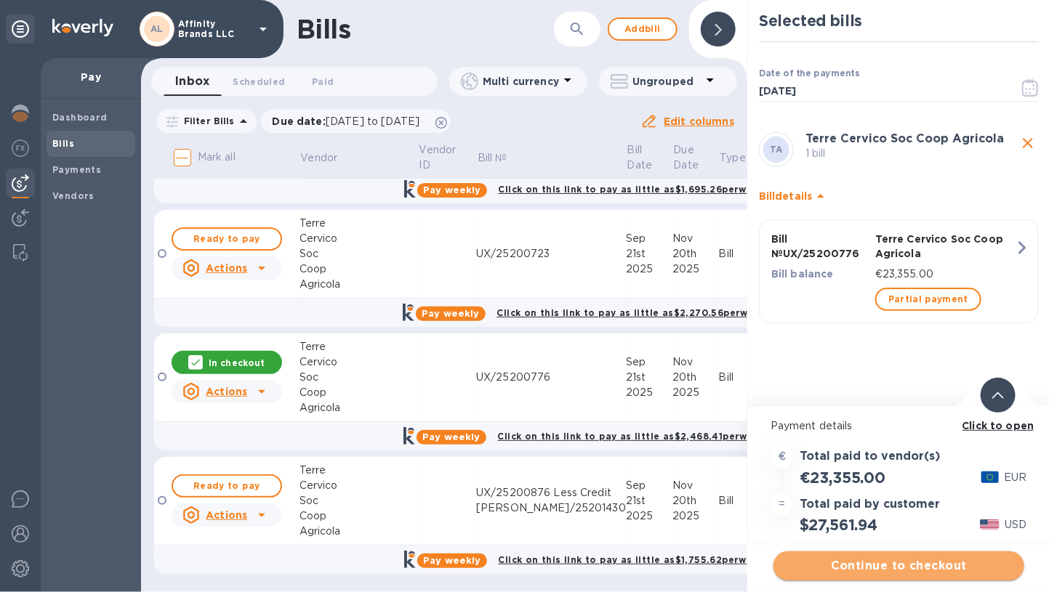
click at [885, 558] on button "Continue to checkout" at bounding box center [898, 566] width 251 height 29
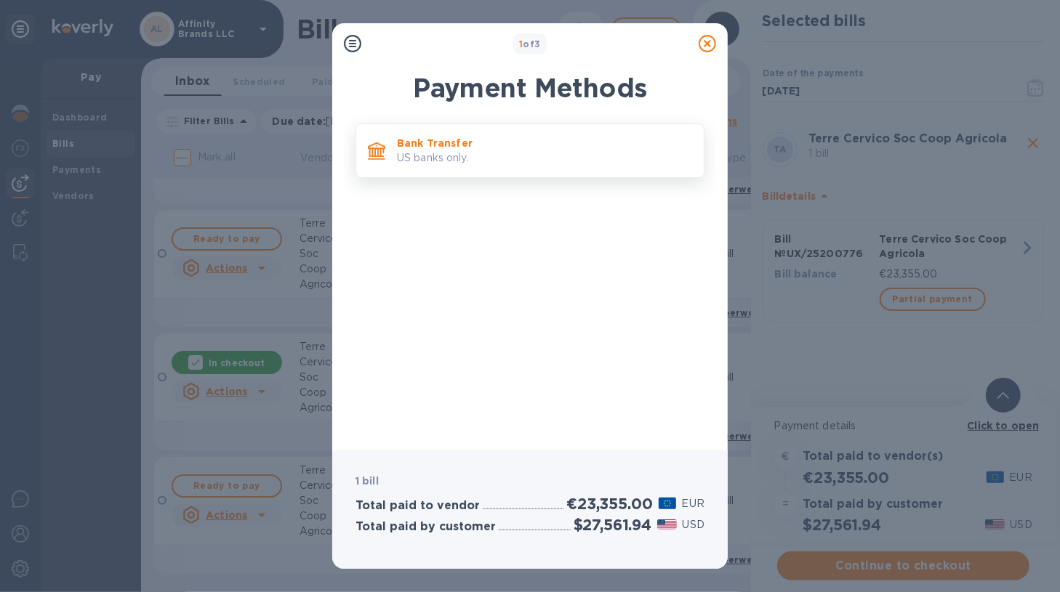
click at [509, 164] on p "US banks only." at bounding box center [544, 157] width 295 height 15
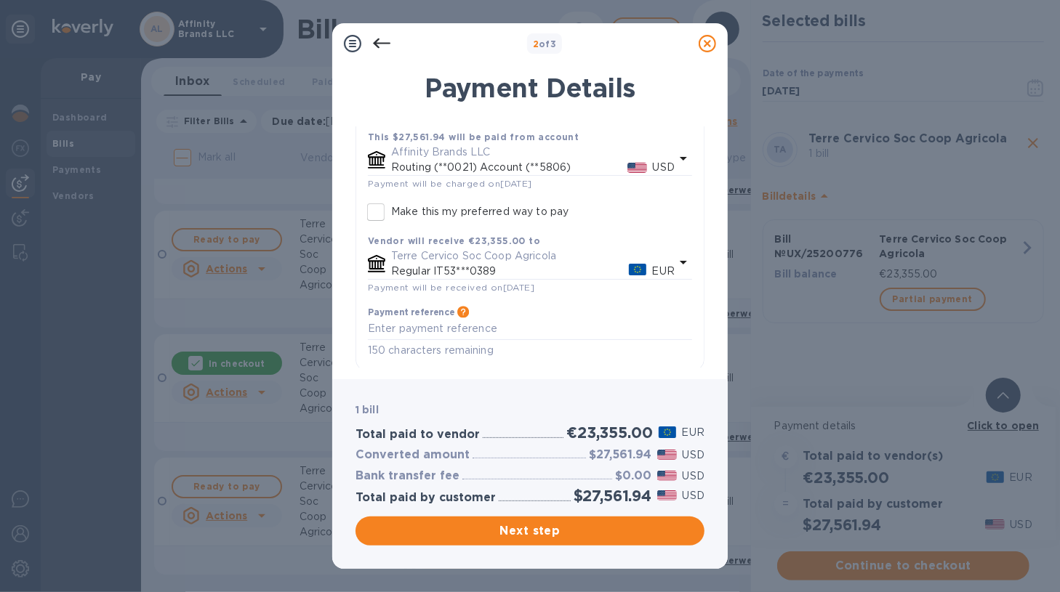
scroll to position [112, 0]
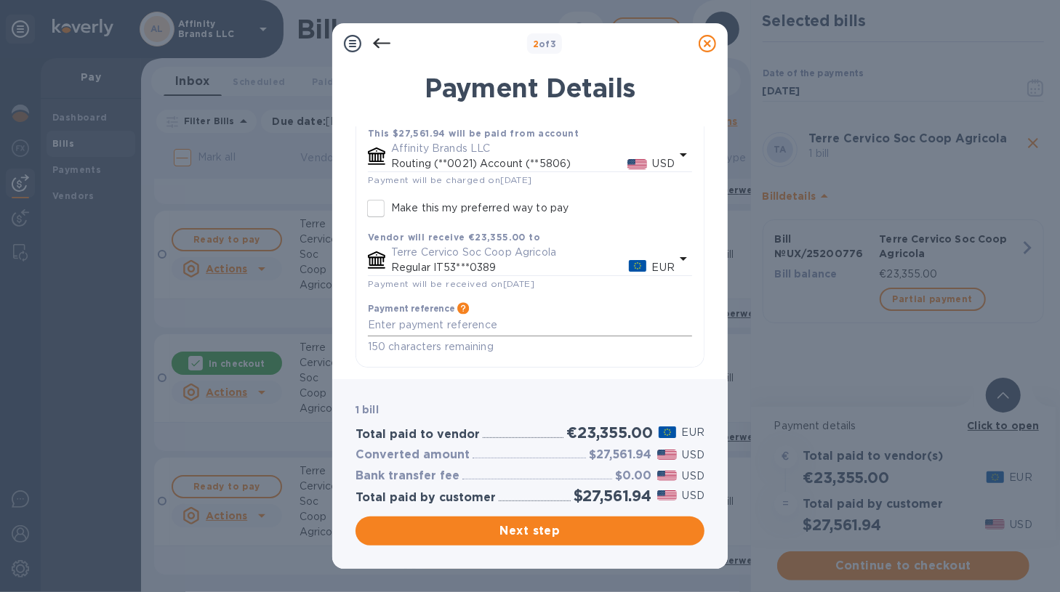
click at [440, 325] on textarea "default-method" at bounding box center [530, 325] width 324 height 12
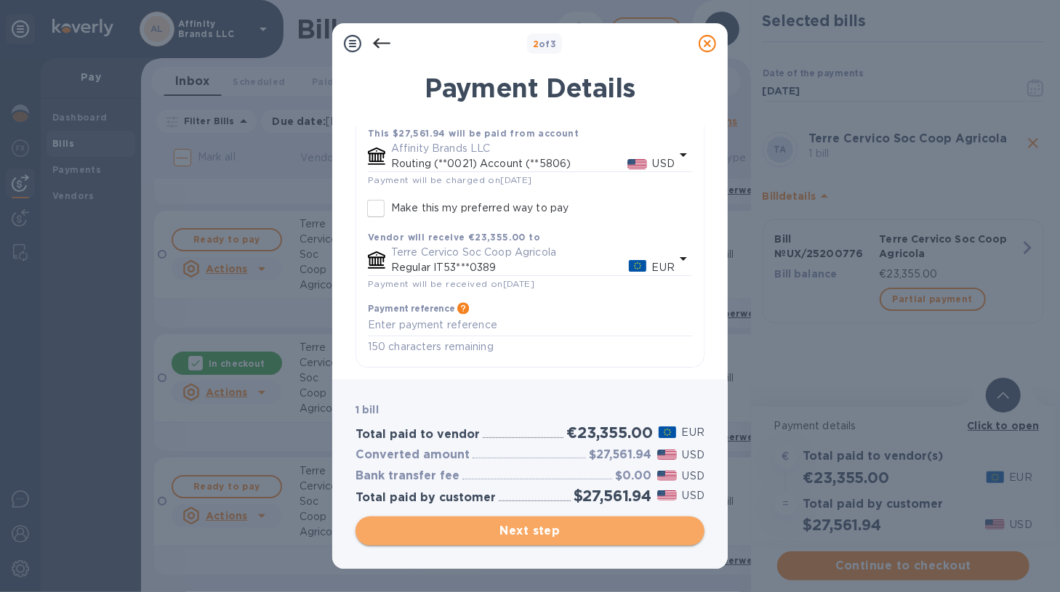
click at [462, 532] on span "Next step" at bounding box center [530, 531] width 326 height 17
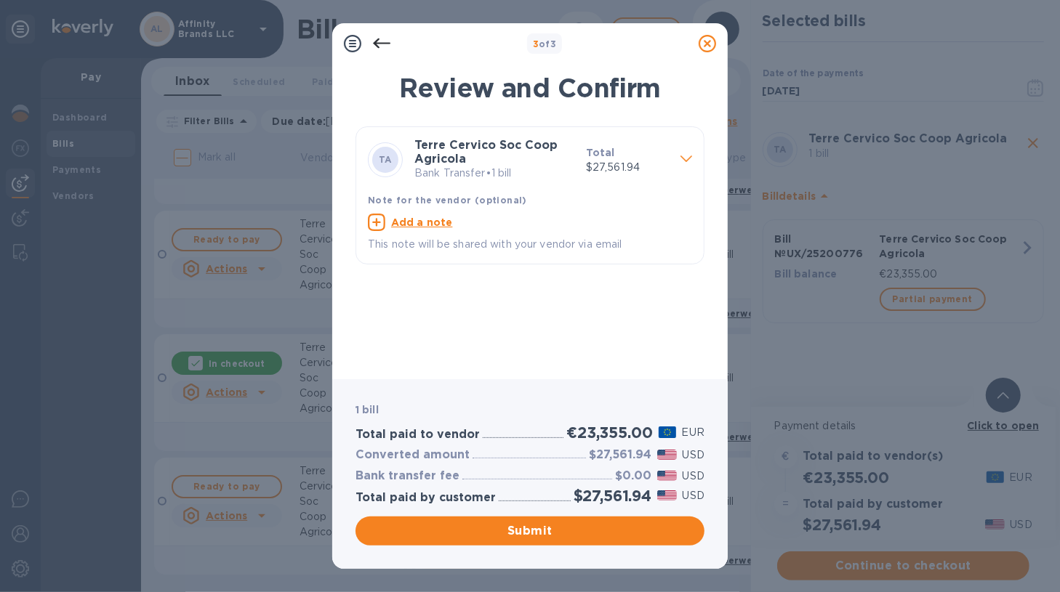
click at [474, 241] on p "This note will be shared with your vendor via email" at bounding box center [530, 244] width 324 height 15
click at [480, 180] on p "Bank Transfer • 1 bill" at bounding box center [494, 173] width 160 height 15
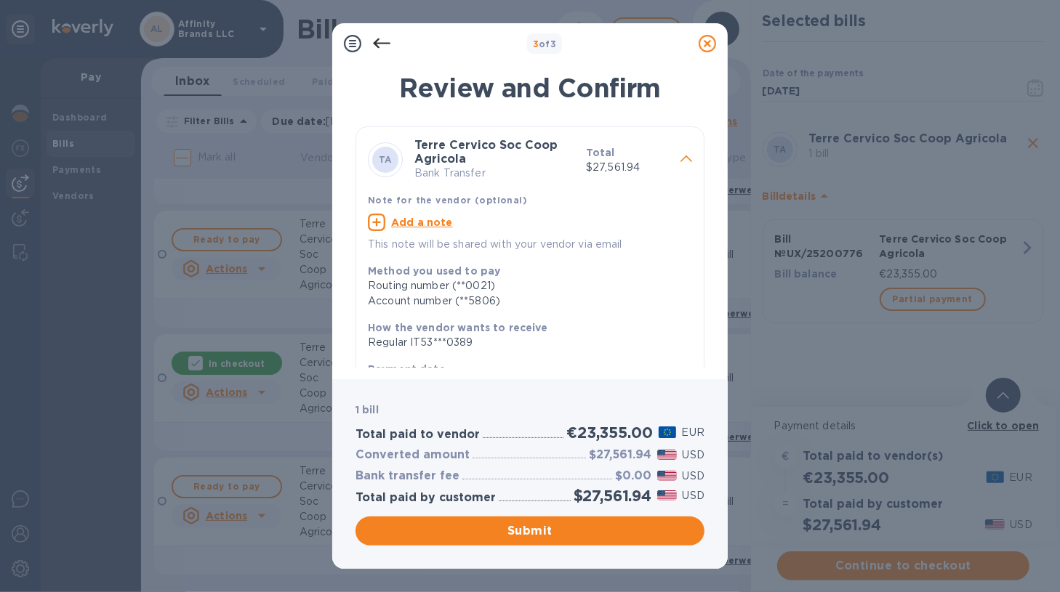
scroll to position [68, 0]
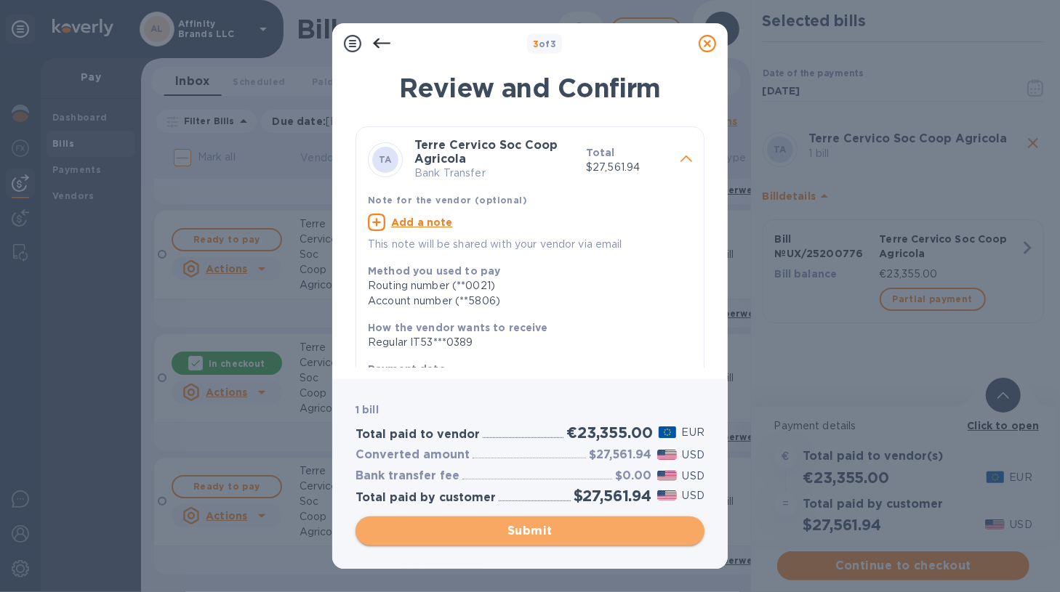
click at [484, 535] on span "Submit" at bounding box center [530, 531] width 326 height 17
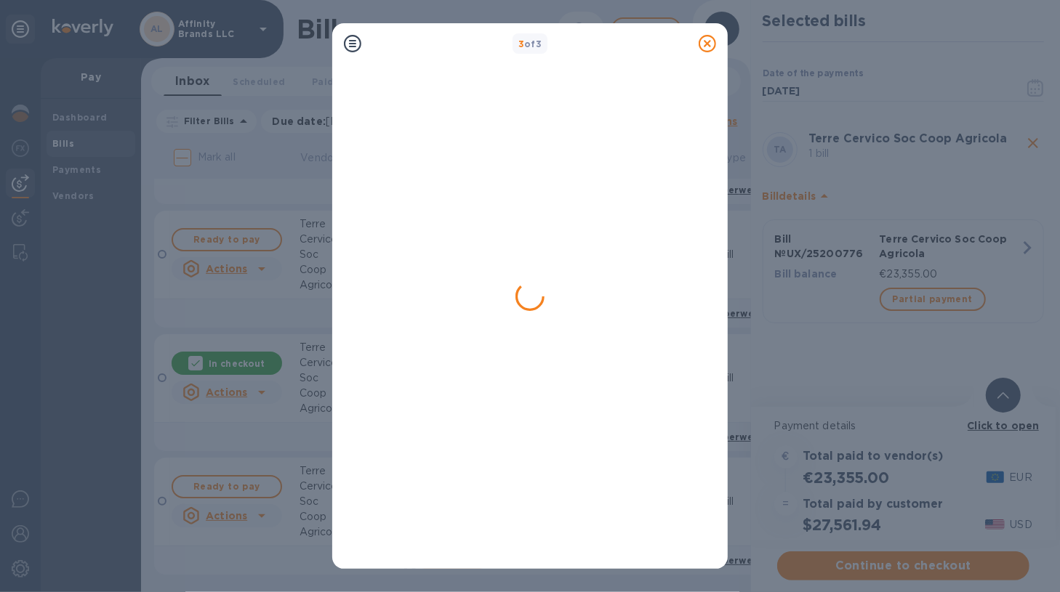
scroll to position [0, 0]
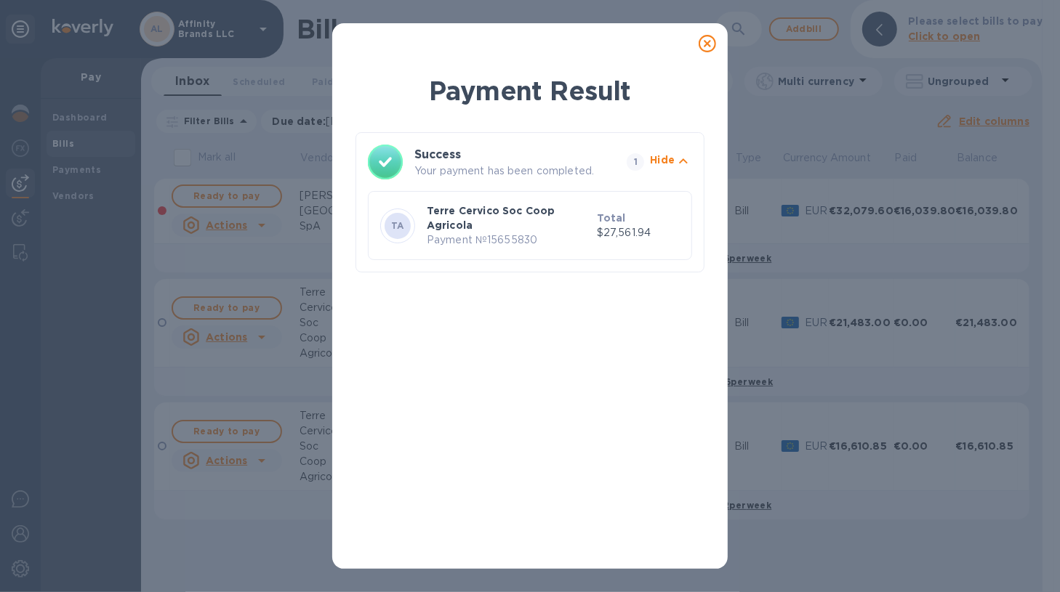
click at [704, 47] on icon at bounding box center [707, 43] width 17 height 17
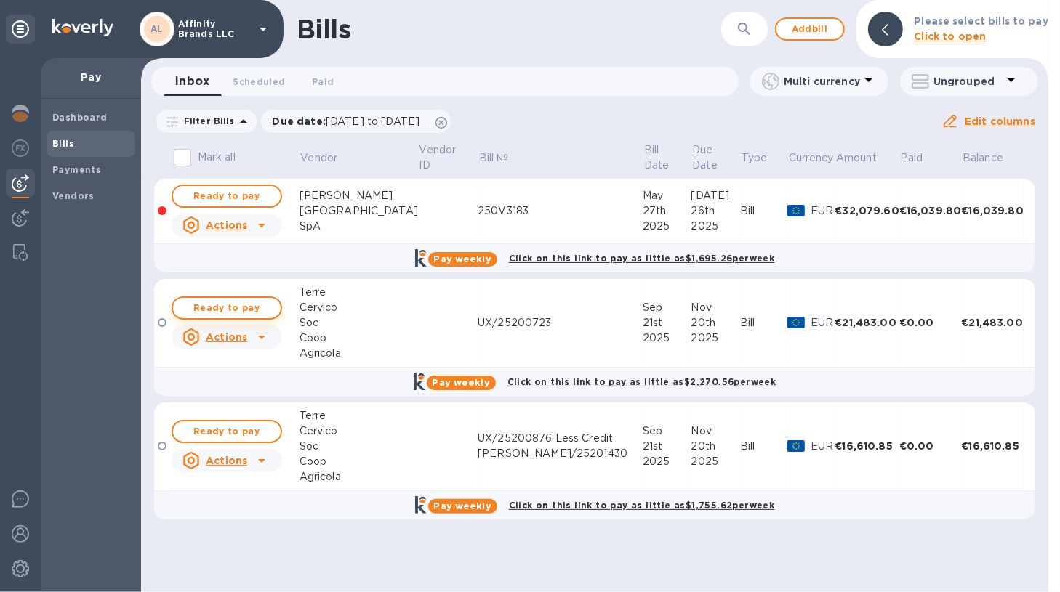
click at [245, 313] on span "Ready to pay" at bounding box center [227, 308] width 84 height 17
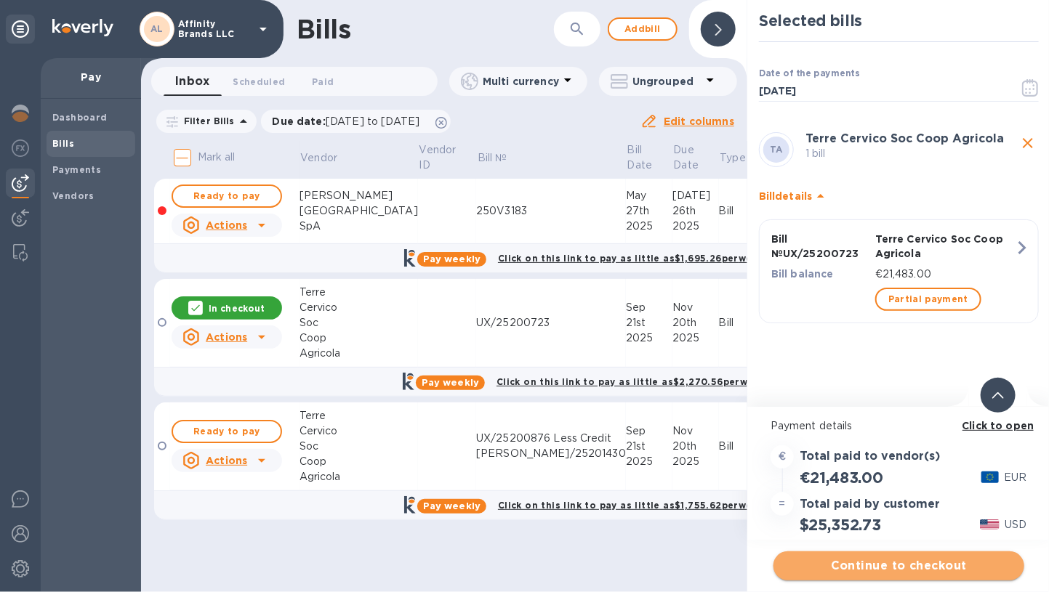
click at [830, 559] on span "Continue to checkout" at bounding box center [899, 566] width 228 height 17
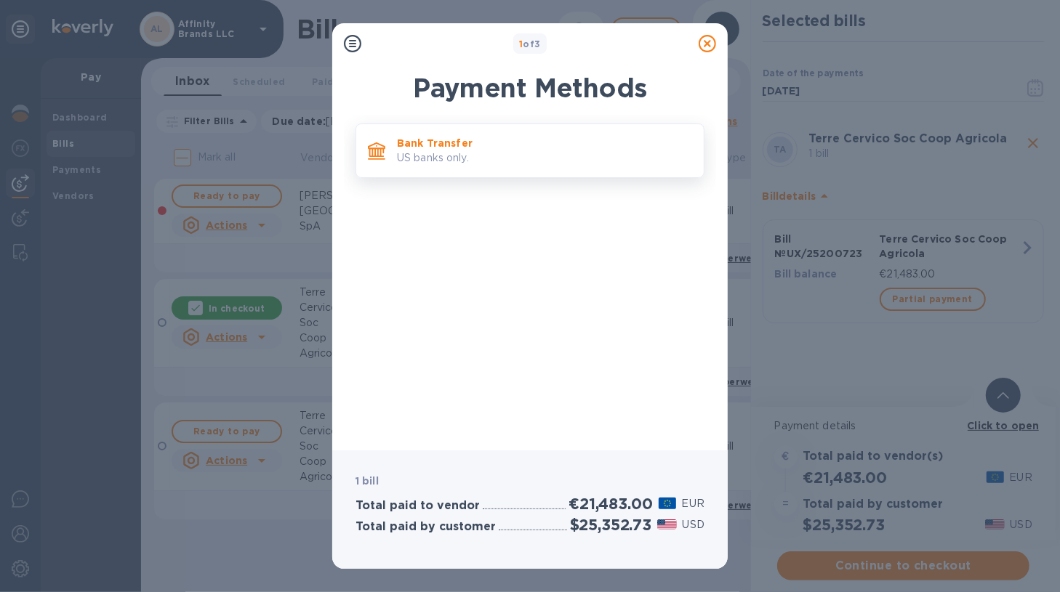
click at [497, 147] on p "Bank Transfer" at bounding box center [544, 143] width 295 height 15
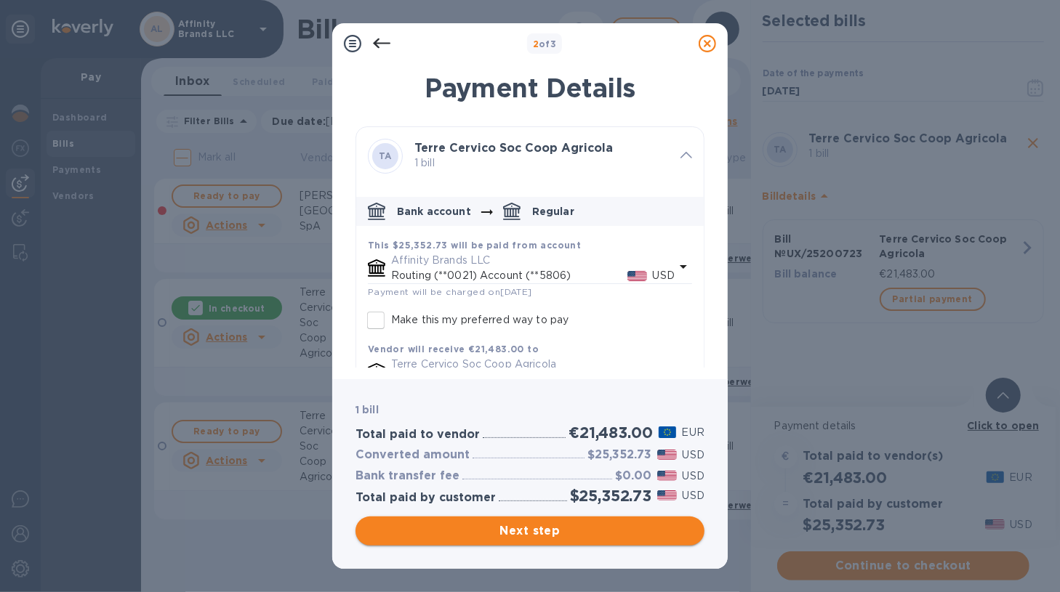
click at [505, 526] on span "Next step" at bounding box center [530, 531] width 326 height 17
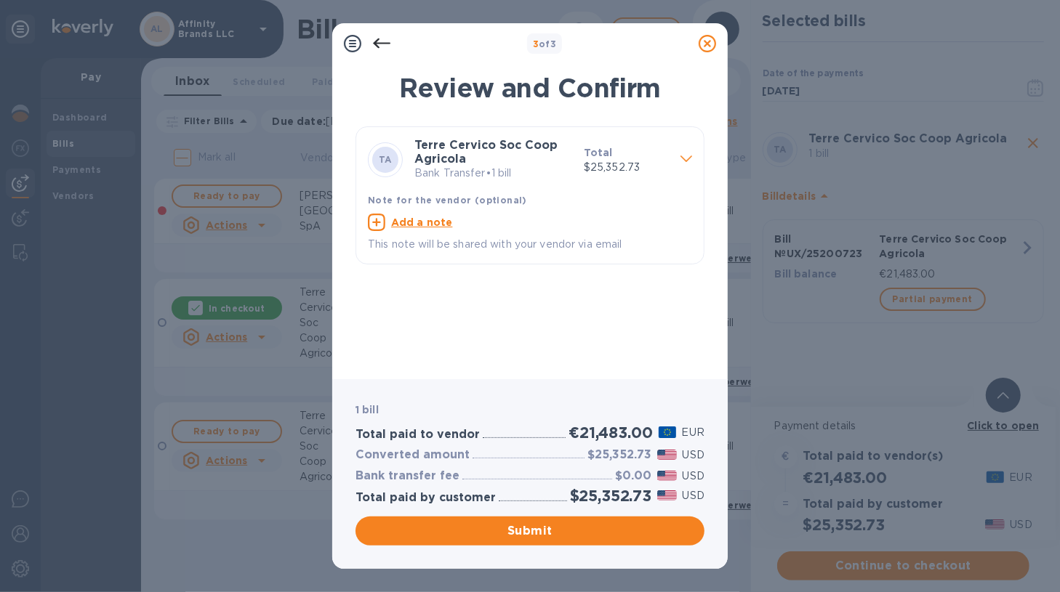
click at [523, 177] on p "Bank Transfer • 1 bill" at bounding box center [493, 173] width 158 height 15
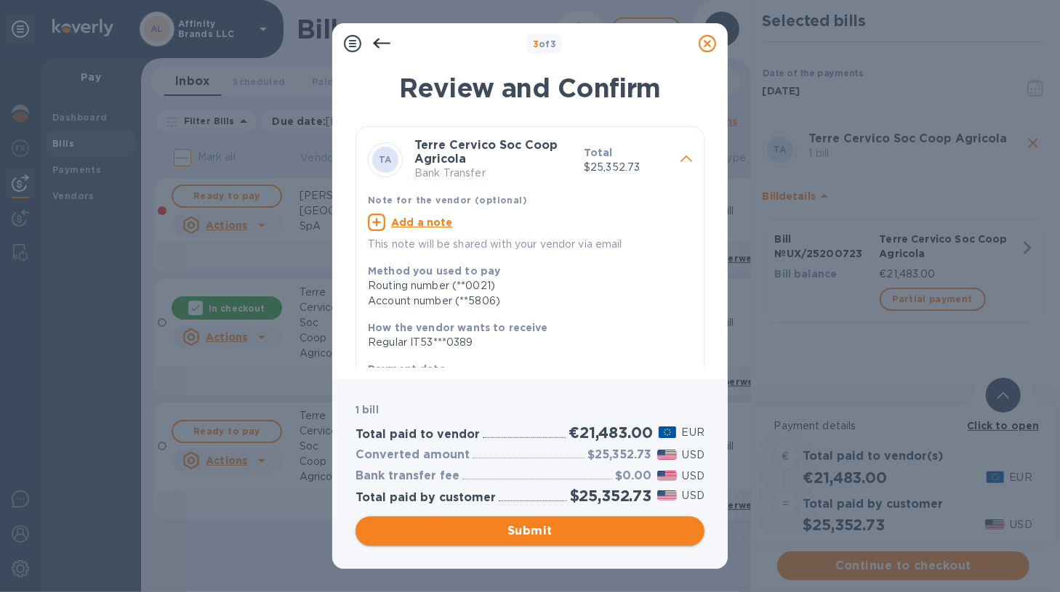
click at [438, 526] on span "Submit" at bounding box center [530, 531] width 326 height 17
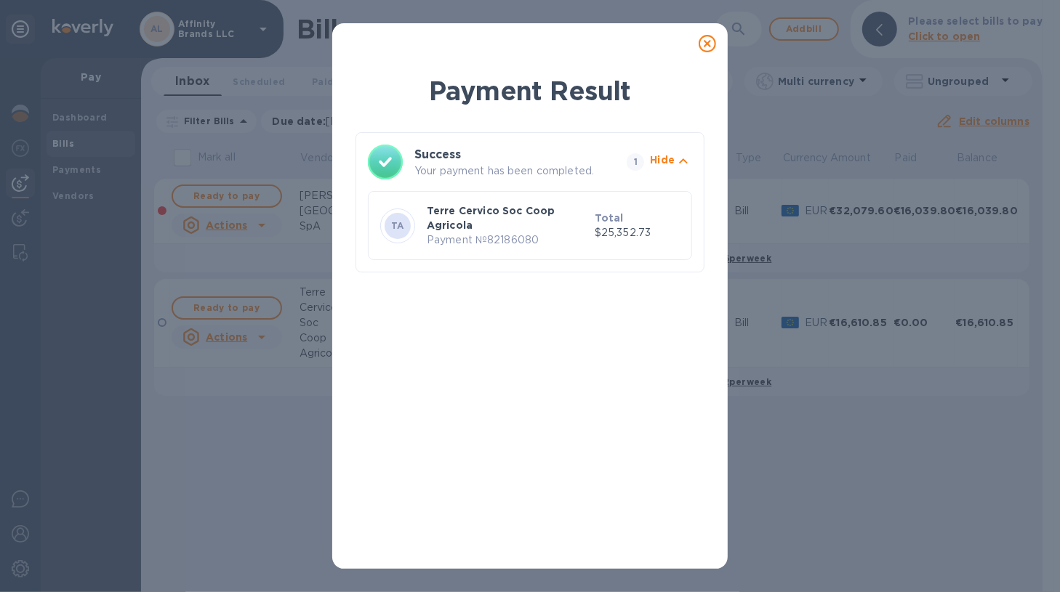
click at [704, 47] on icon at bounding box center [707, 43] width 17 height 17
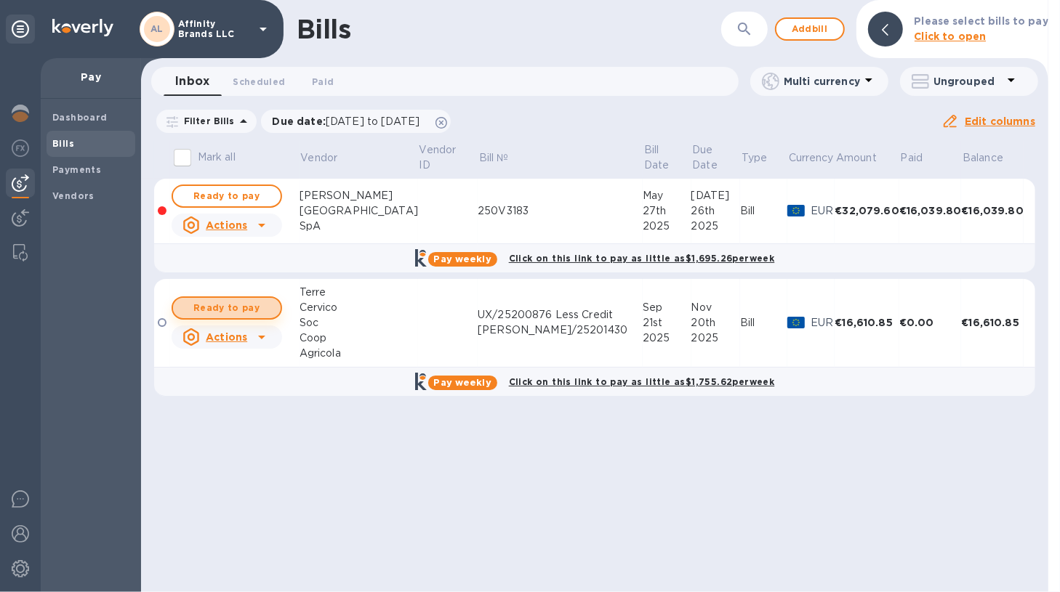
click at [257, 313] on span "Ready to pay" at bounding box center [227, 308] width 84 height 17
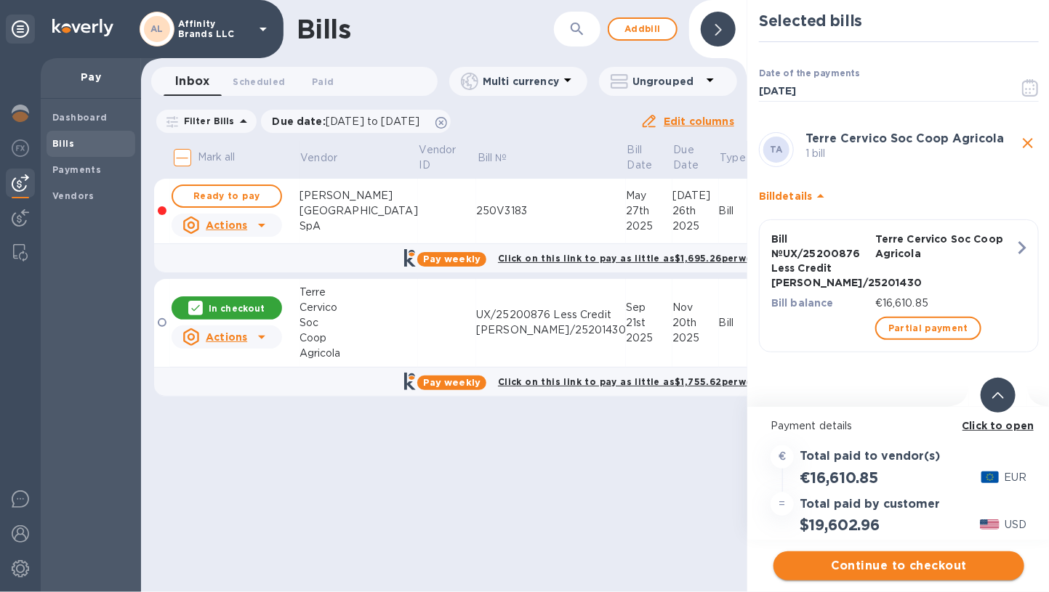
click at [787, 556] on button "Continue to checkout" at bounding box center [898, 566] width 251 height 29
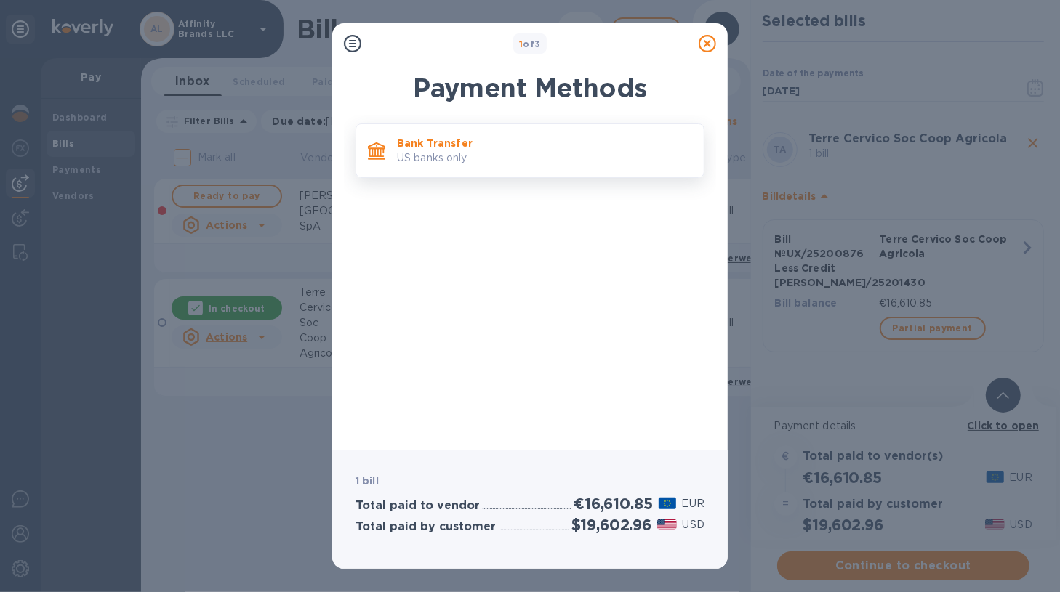
click at [500, 163] on p "US banks only." at bounding box center [544, 157] width 295 height 15
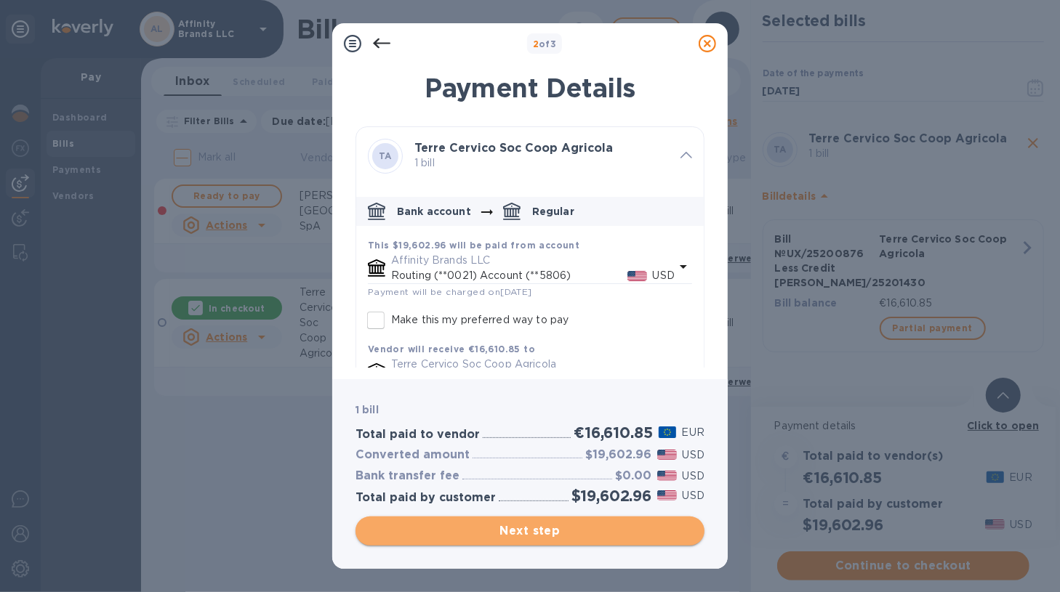
click at [475, 528] on span "Next step" at bounding box center [530, 531] width 326 height 17
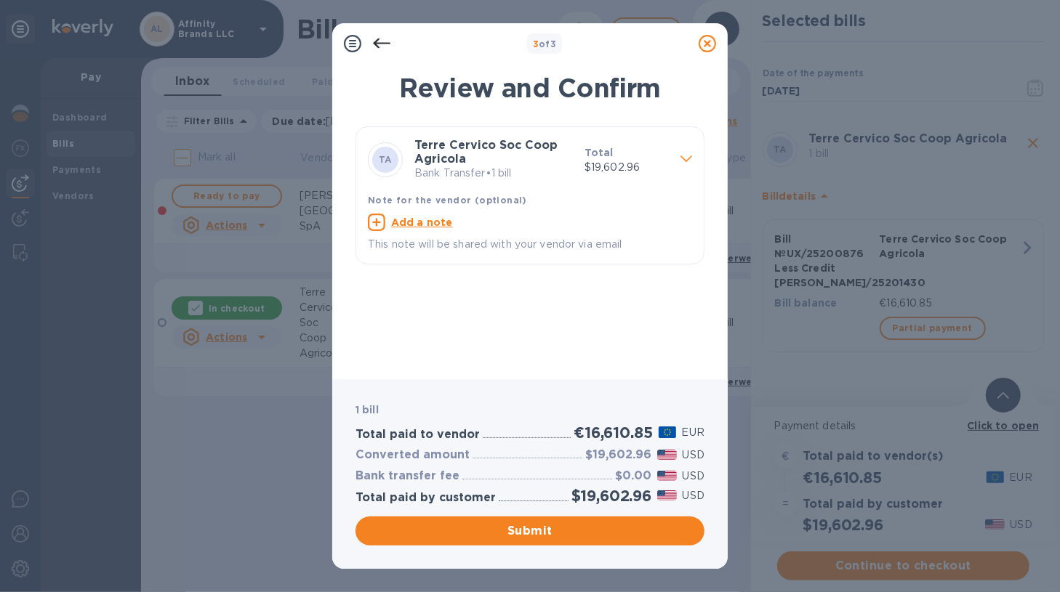
click at [526, 169] on p "Bank Transfer • 1 bill" at bounding box center [493, 173] width 158 height 15
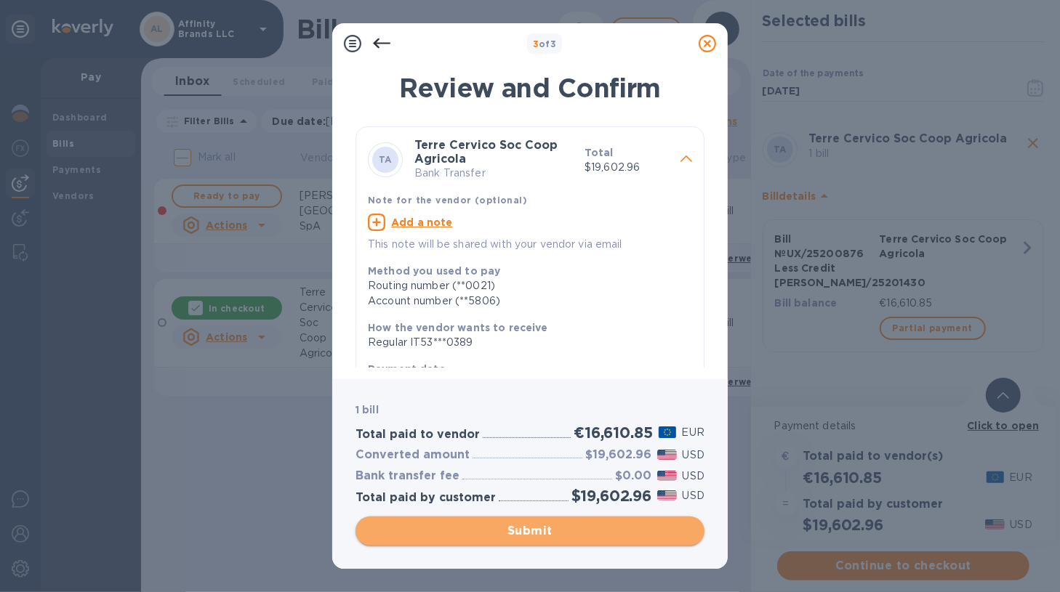
click at [515, 531] on span "Submit" at bounding box center [530, 531] width 326 height 17
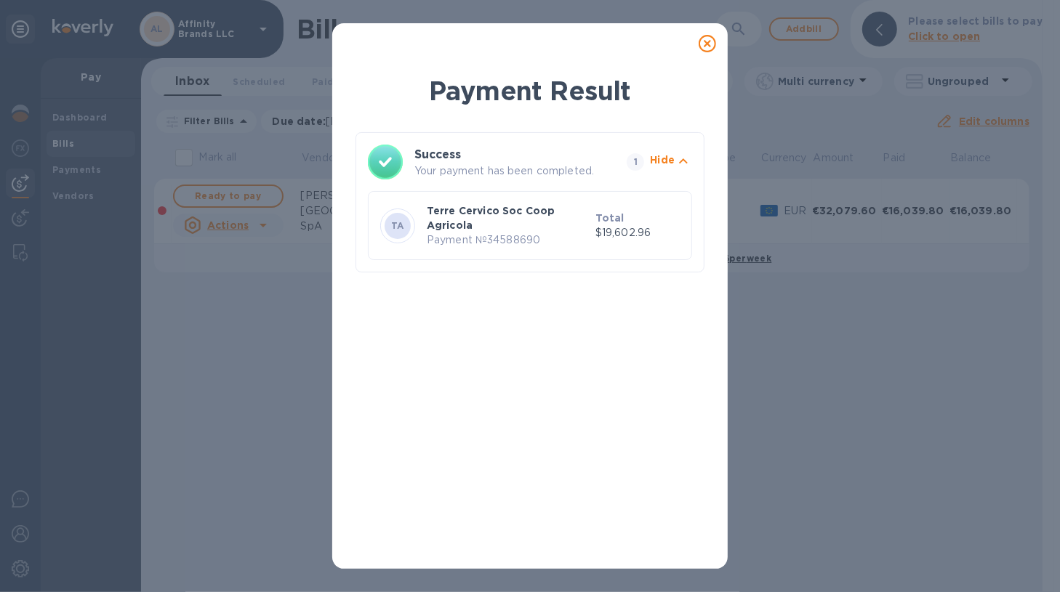
click at [699, 41] on icon at bounding box center [707, 43] width 17 height 17
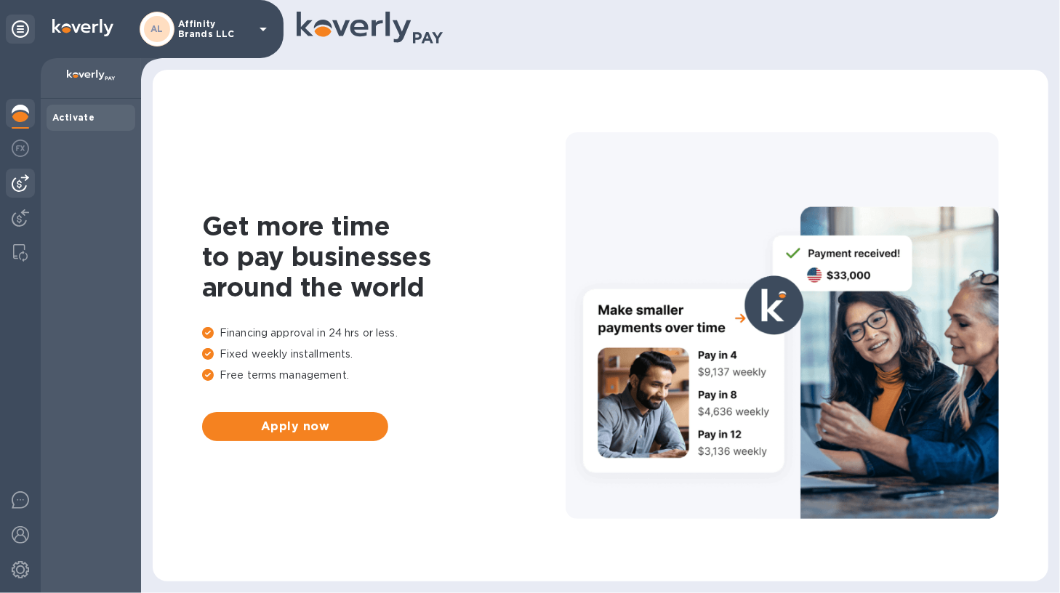
click at [20, 193] on div at bounding box center [20, 183] width 29 height 29
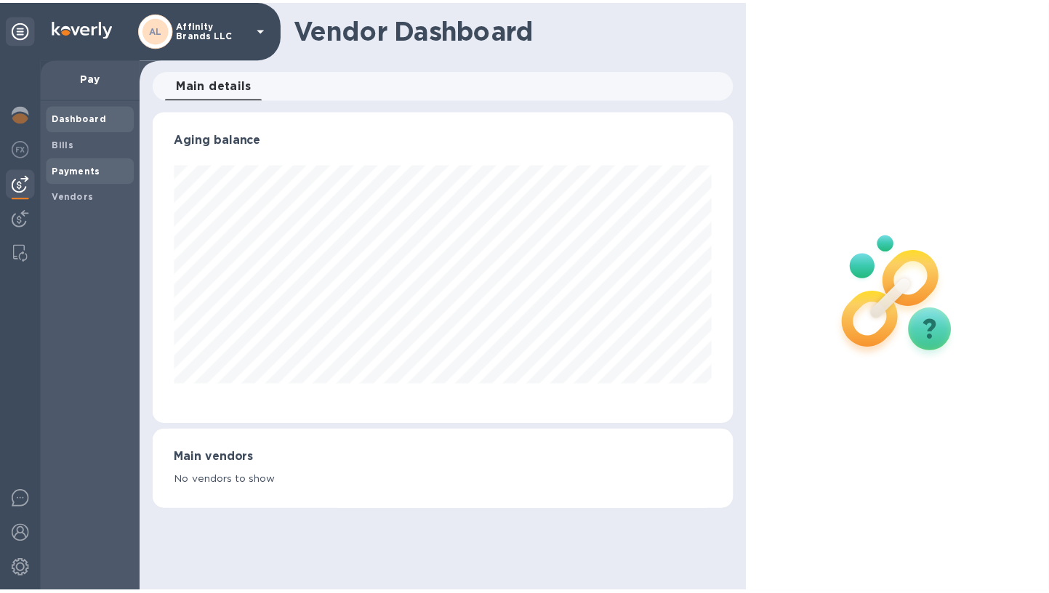
scroll to position [314, 586]
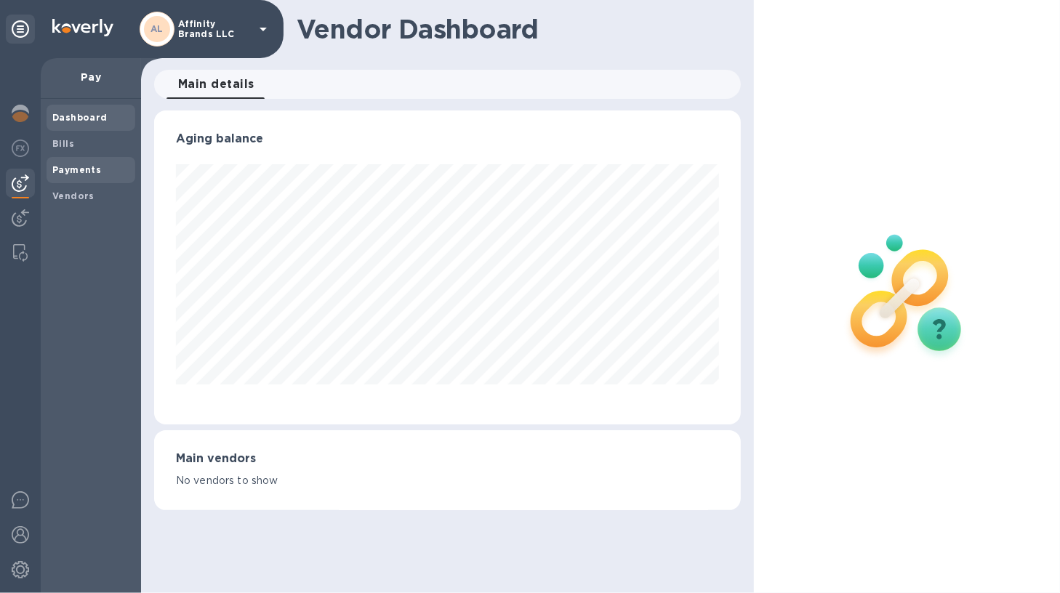
click at [67, 176] on span "Payments" at bounding box center [76, 170] width 49 height 15
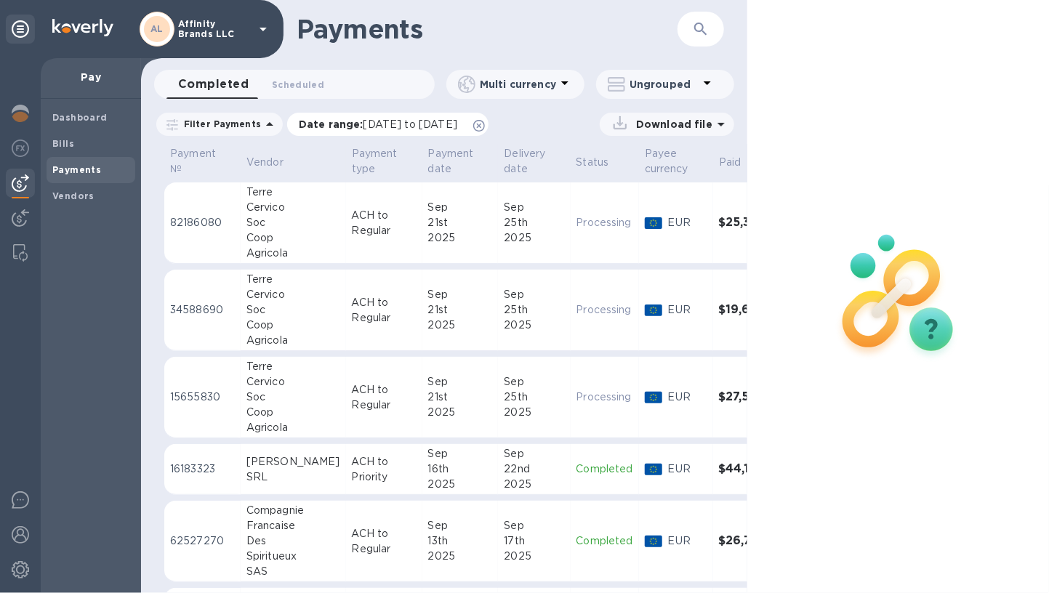
click at [426, 126] on span "[DATE] to [DATE]" at bounding box center [410, 124] width 94 height 12
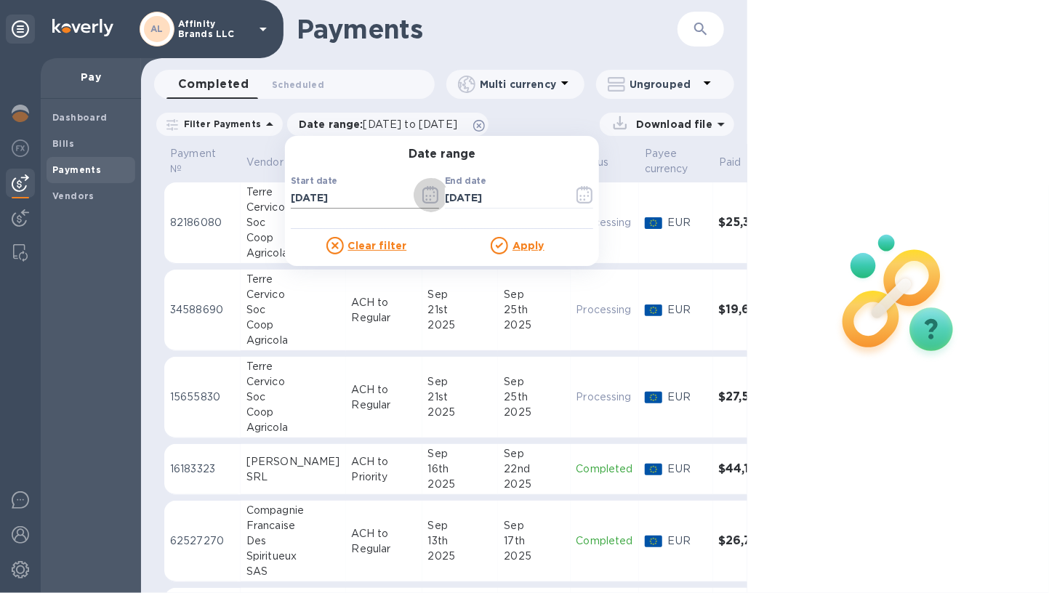
click at [422, 196] on icon "button" at bounding box center [430, 194] width 16 height 17
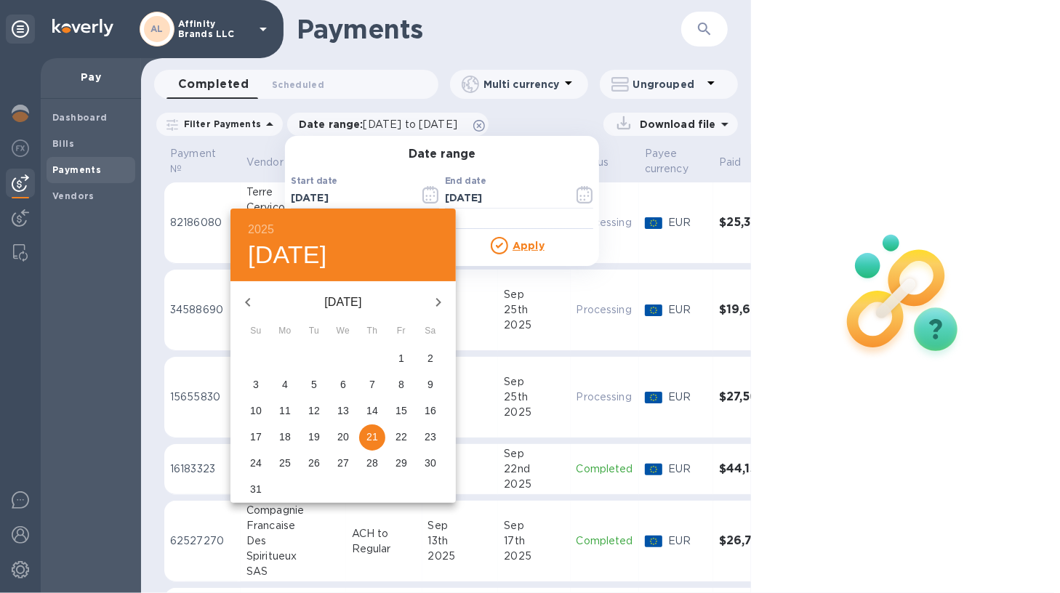
click at [430, 300] on icon "button" at bounding box center [438, 302] width 17 height 17
click at [248, 430] on span "21" at bounding box center [256, 437] width 26 height 15
type input "[DATE]"
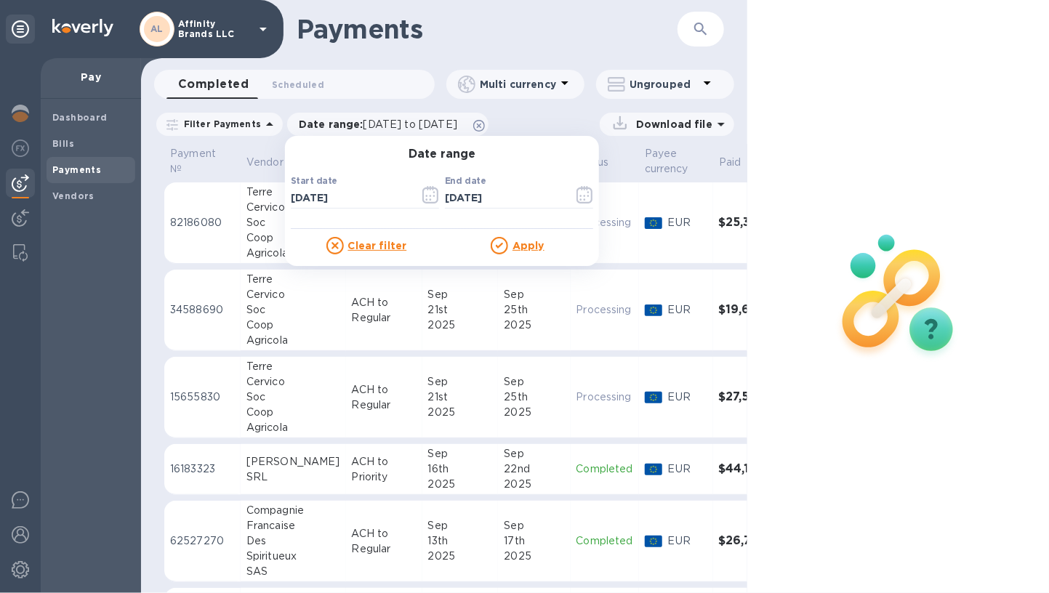
click at [516, 249] on u "Apply" at bounding box center [529, 246] width 32 height 12
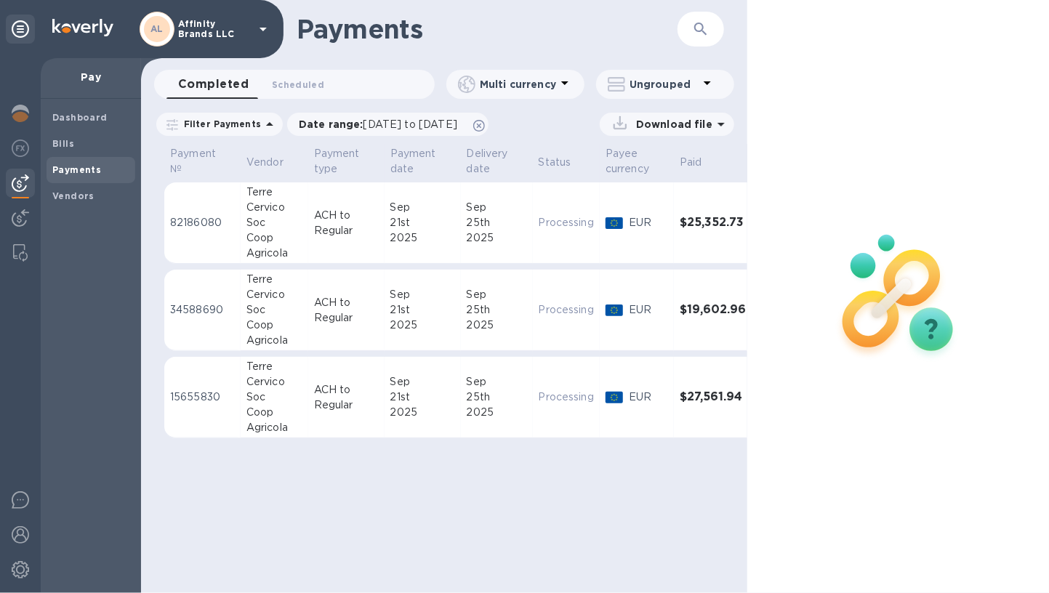
click at [676, 127] on p "Download file" at bounding box center [671, 124] width 82 height 15
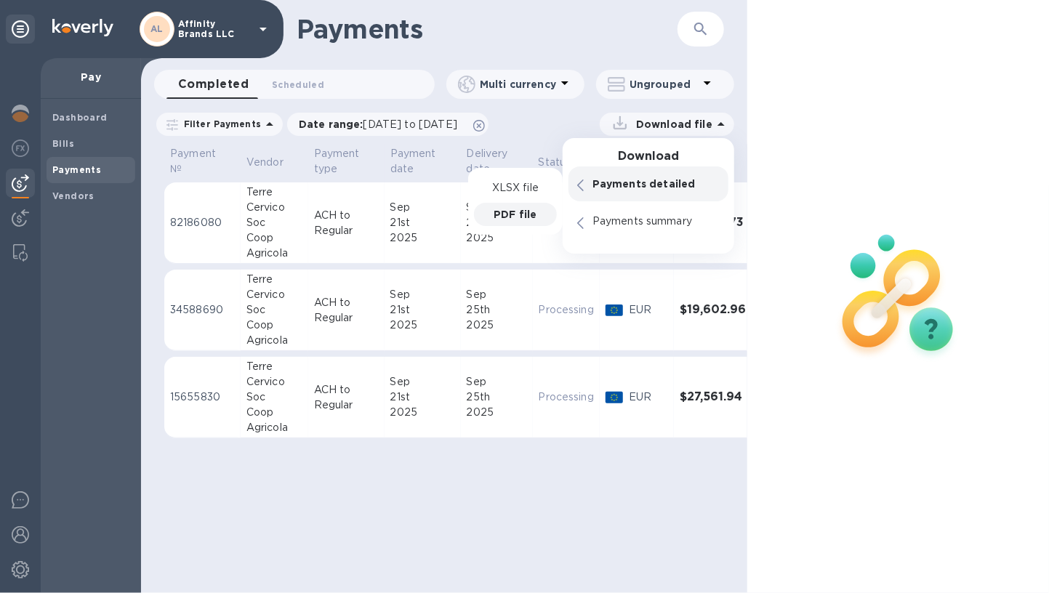
click at [516, 209] on p "PDF file" at bounding box center [515, 214] width 43 height 15
